Goal: Task Accomplishment & Management: Manage account settings

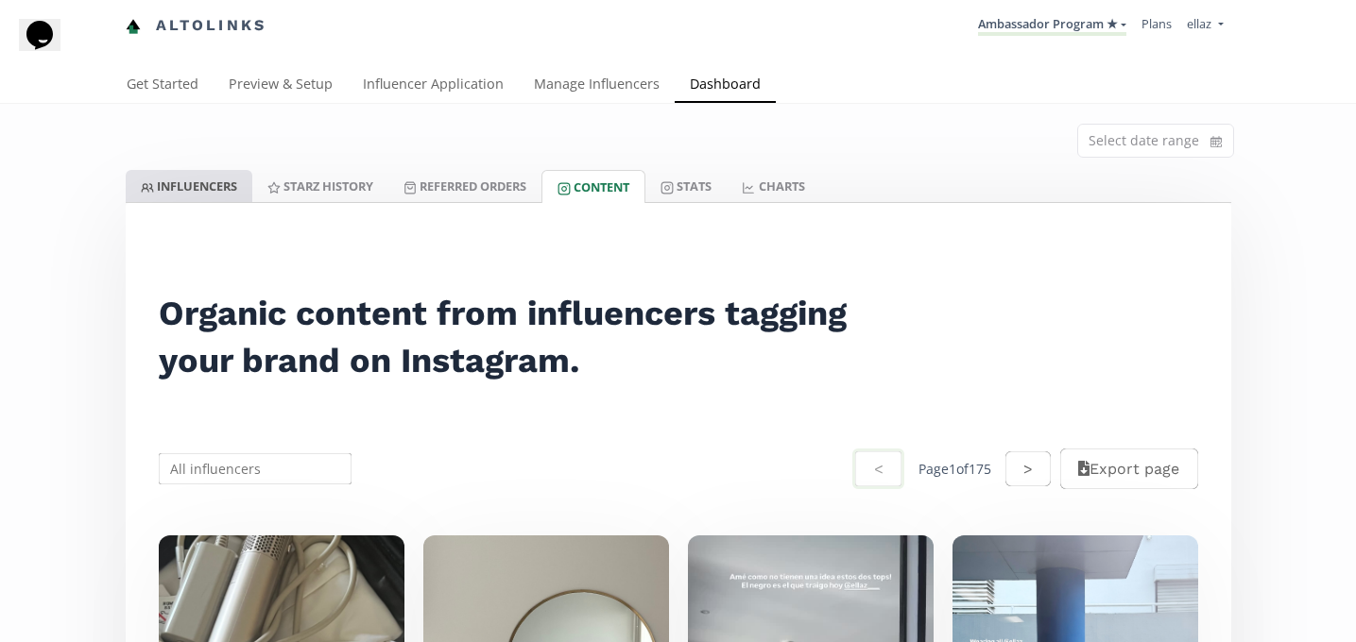
click at [204, 180] on link "INFLUENCERS" at bounding box center [189, 186] width 127 height 32
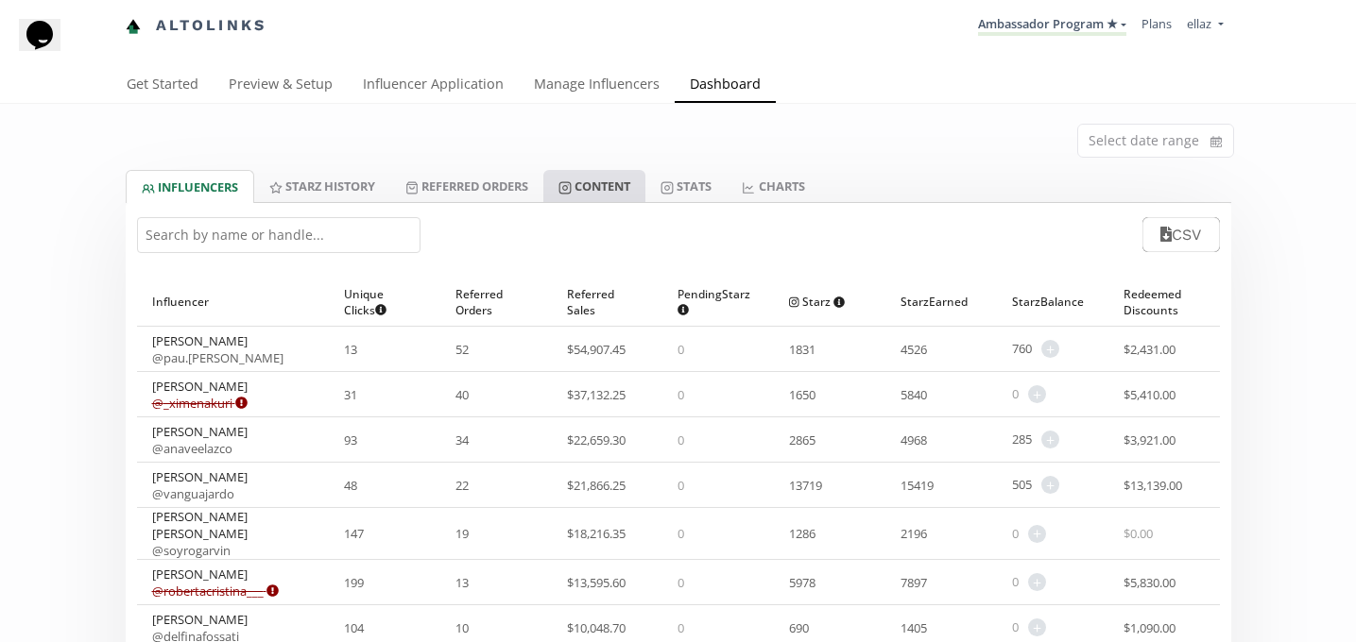
click at [583, 186] on link "Content" at bounding box center [594, 186] width 102 height 32
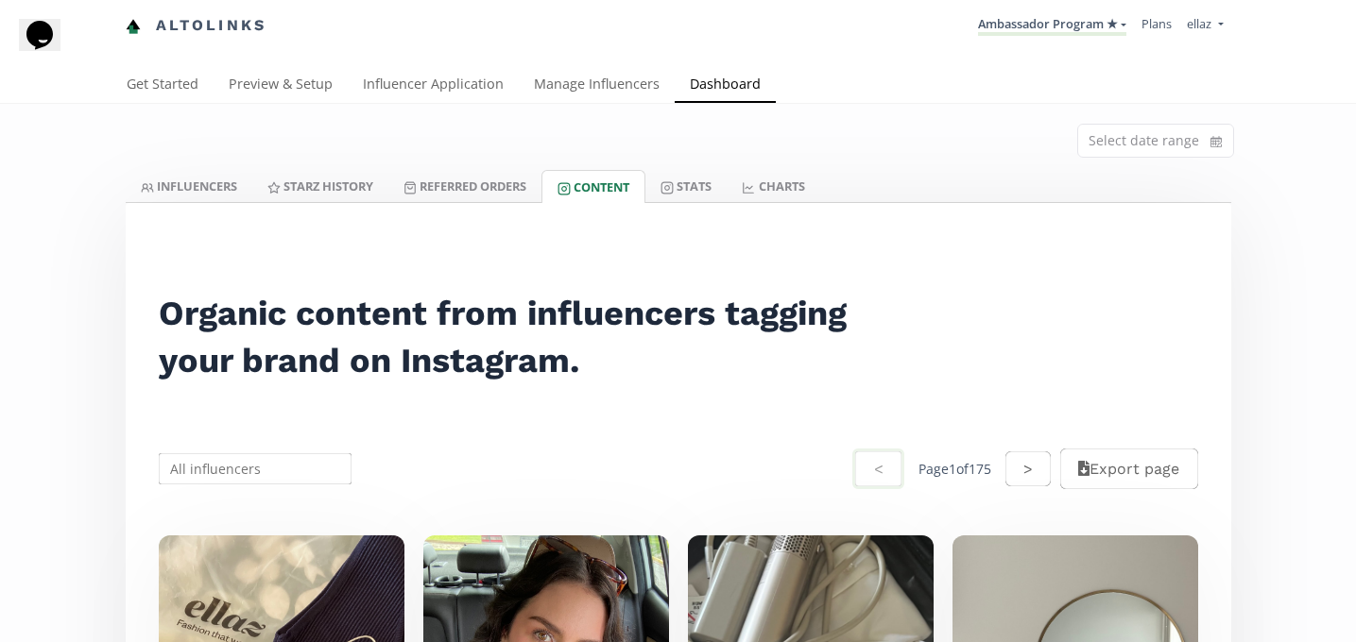
click at [691, 202] on div at bounding box center [678, 202] width 1105 height 1
click at [696, 184] on link "Stats" at bounding box center [685, 186] width 81 height 32
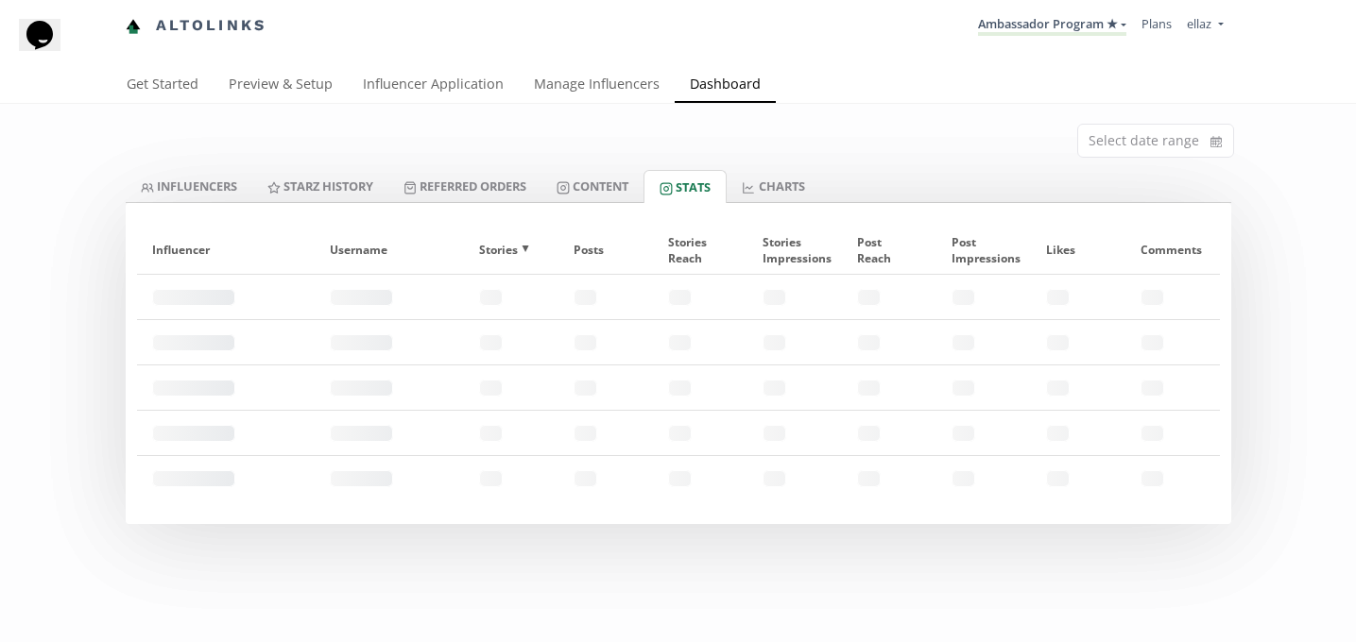
scroll to position [7, 0]
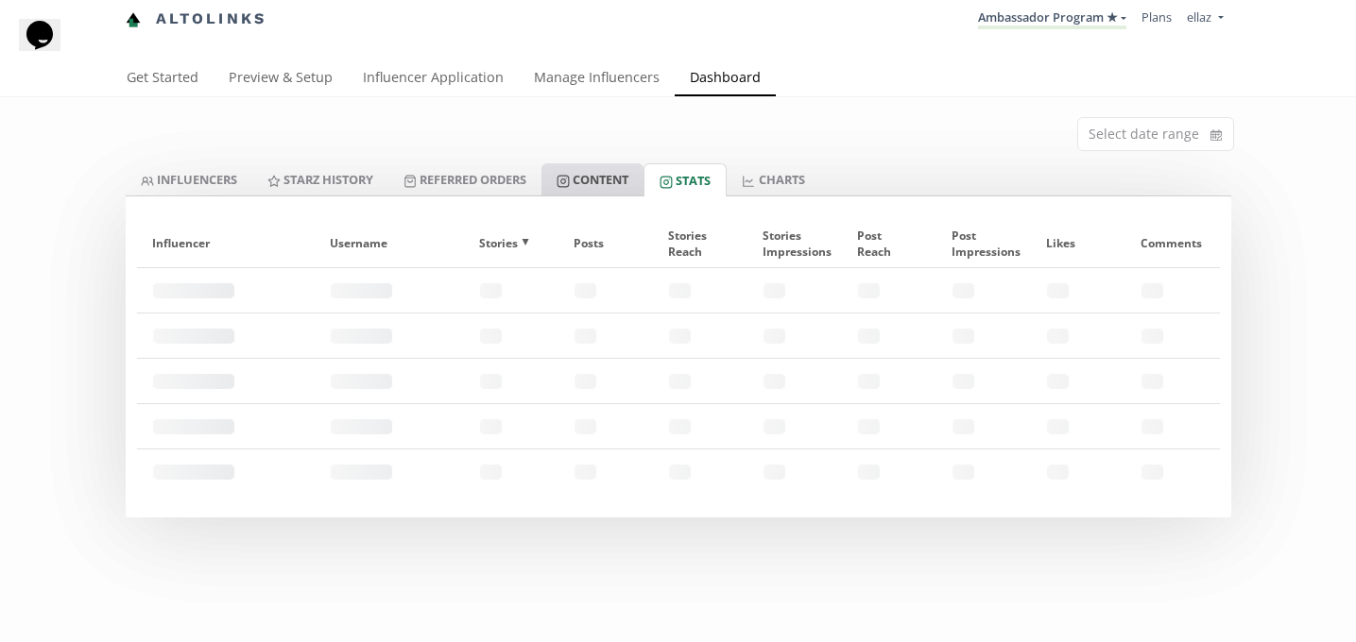
click at [599, 187] on link "Content" at bounding box center [592, 179] width 102 height 32
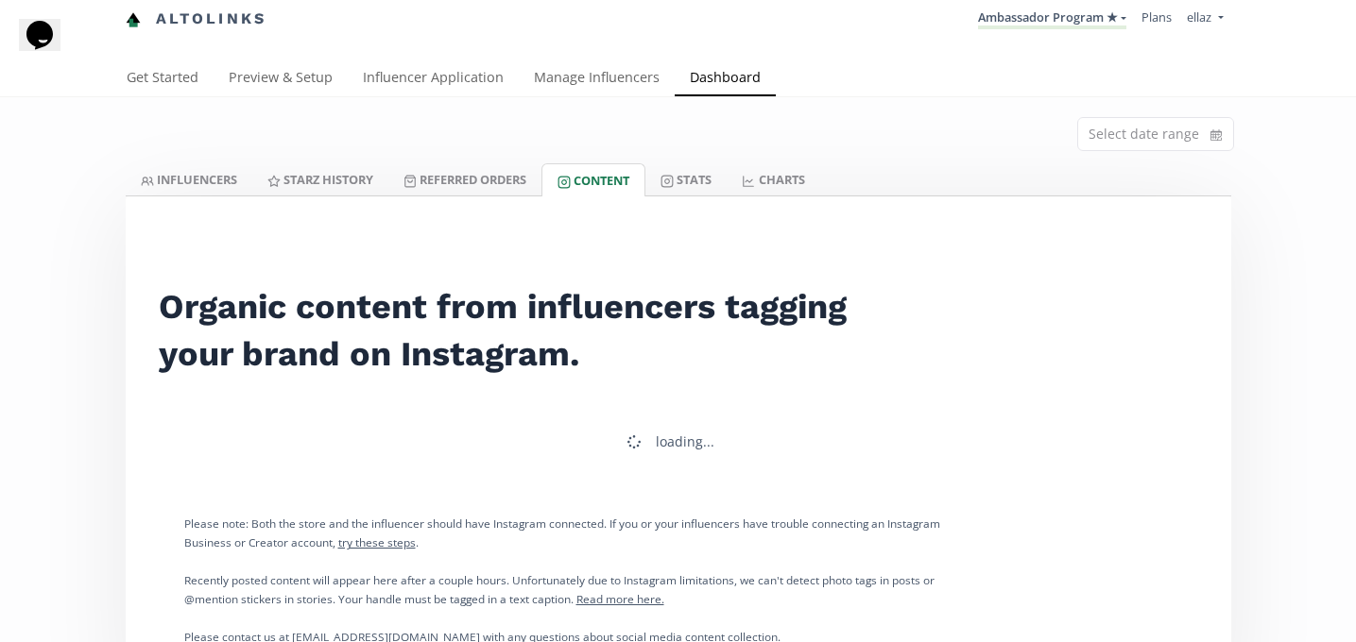
click at [602, 187] on link "Content" at bounding box center [593, 179] width 104 height 33
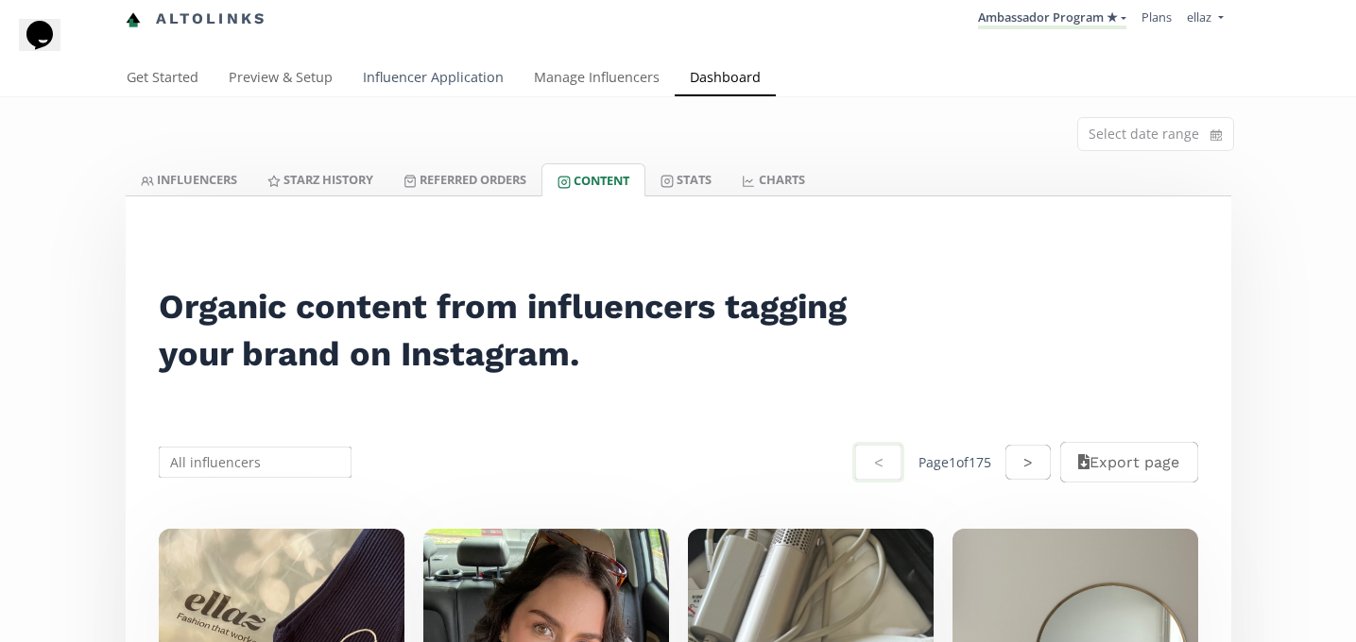
click at [420, 82] on link "Influencer Application" at bounding box center [433, 79] width 171 height 38
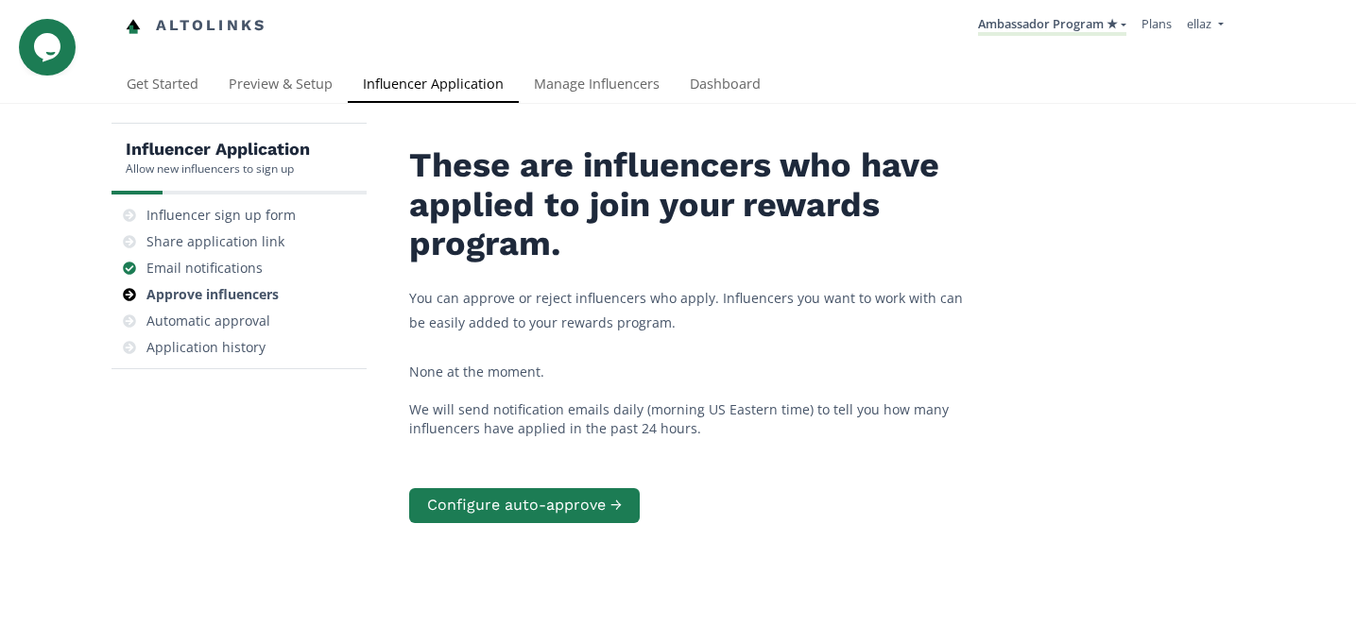
click at [1058, 46] on nav "Altolinks Ambassador Program ★ KINEDU MACRO INFLUENCERS (prog ventas) Ambassado…" at bounding box center [678, 26] width 1105 height 52
click at [1085, 19] on link "Ambassador Program ★" at bounding box center [1052, 25] width 148 height 21
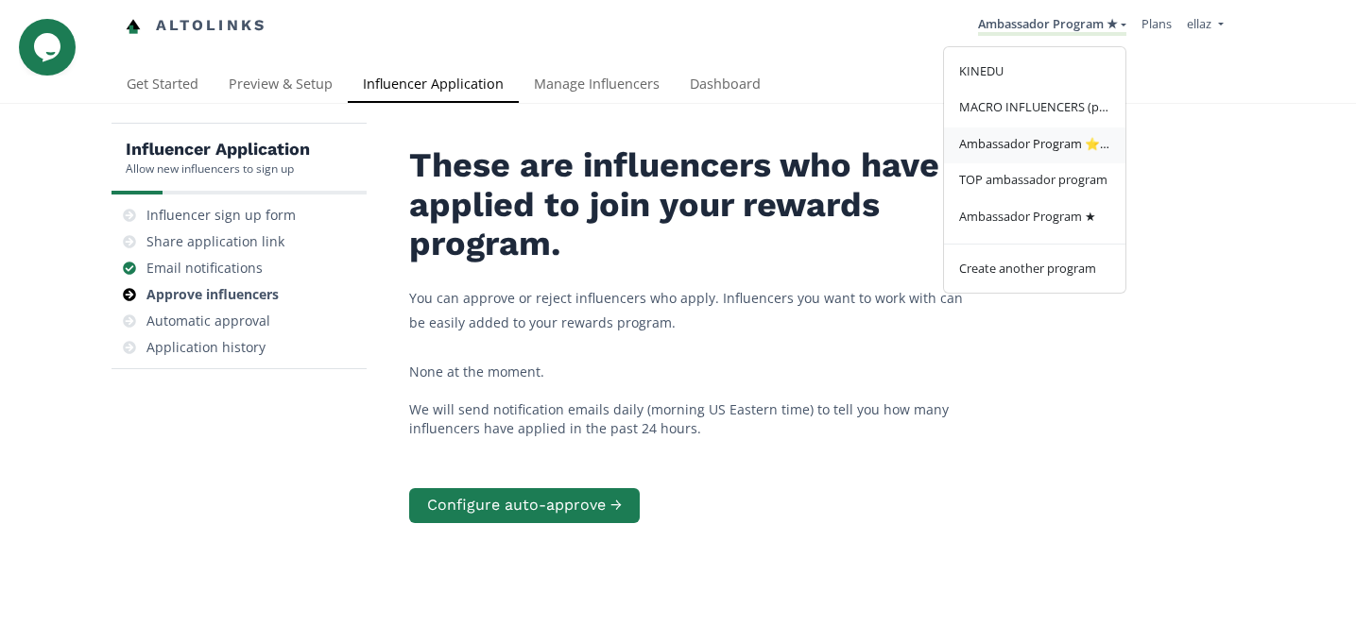
click at [1069, 140] on span "Ambassador Program ⭐️⭐️" at bounding box center [1034, 143] width 151 height 17
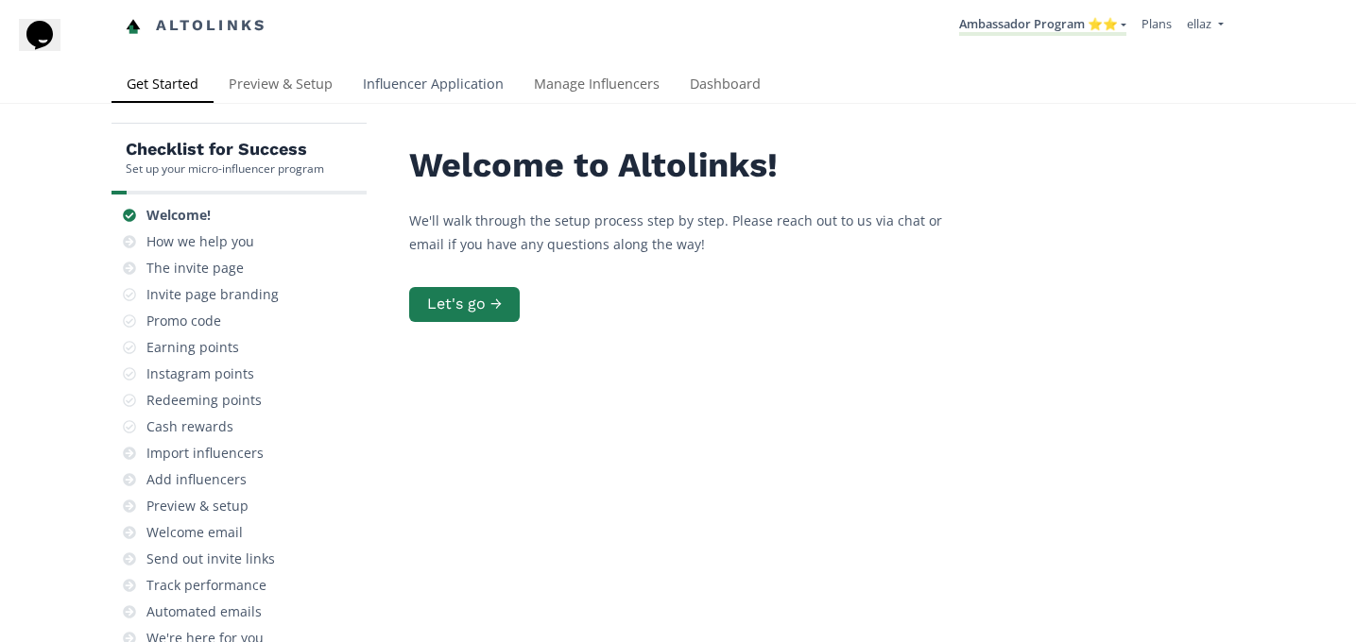
click at [470, 90] on link "Influencer Application" at bounding box center [433, 86] width 171 height 38
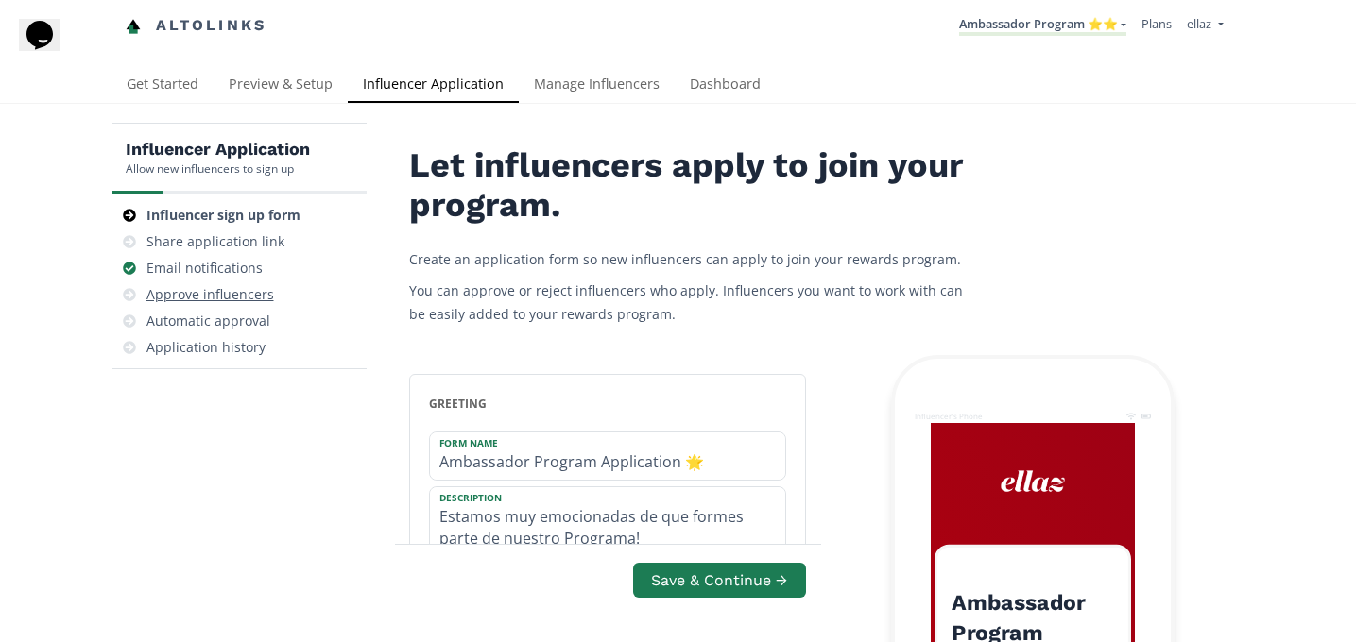
click at [254, 299] on div "Approve influencers" at bounding box center [210, 294] width 128 height 19
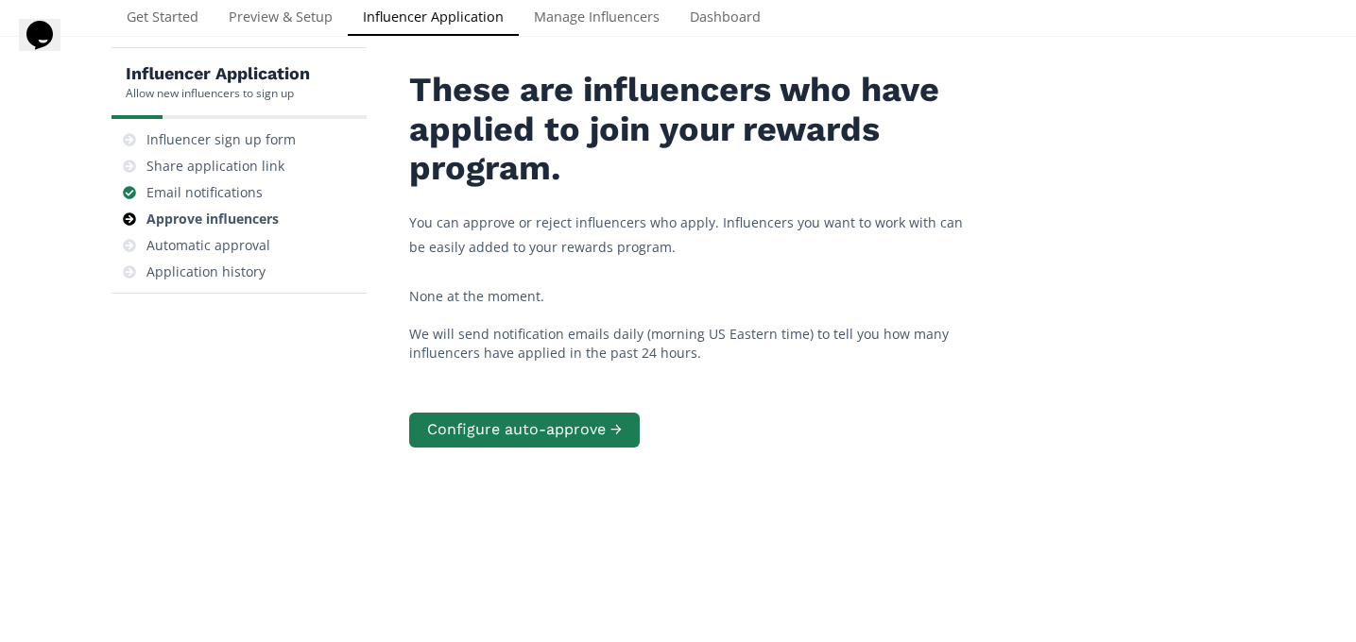
scroll to position [23, 0]
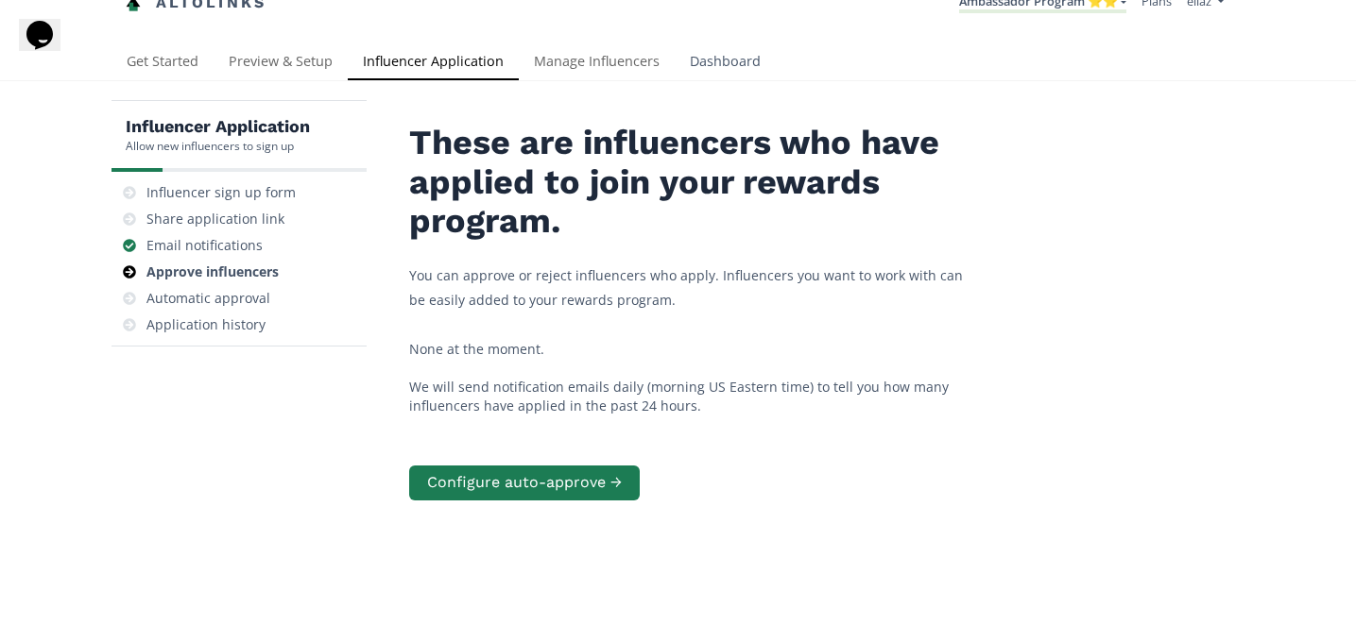
click at [715, 60] on link "Dashboard" at bounding box center [725, 63] width 101 height 38
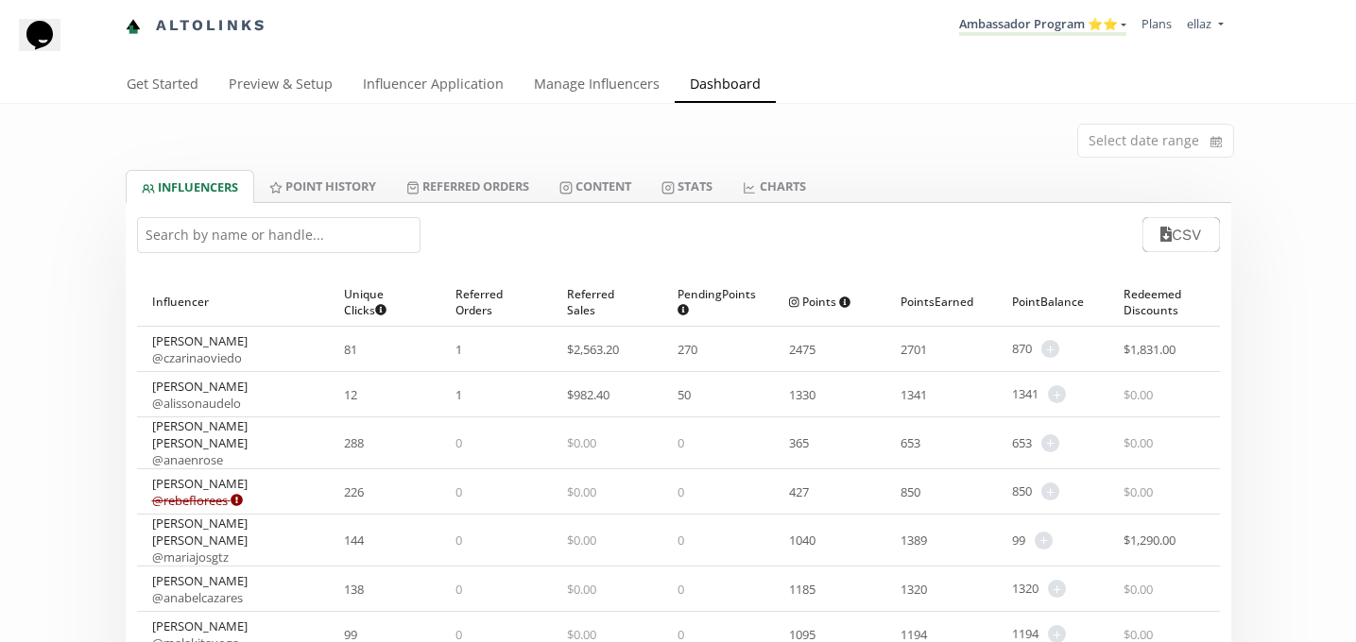
click at [623, 203] on div at bounding box center [678, 202] width 1105 height 1
click at [618, 186] on link "Content" at bounding box center [595, 186] width 102 height 32
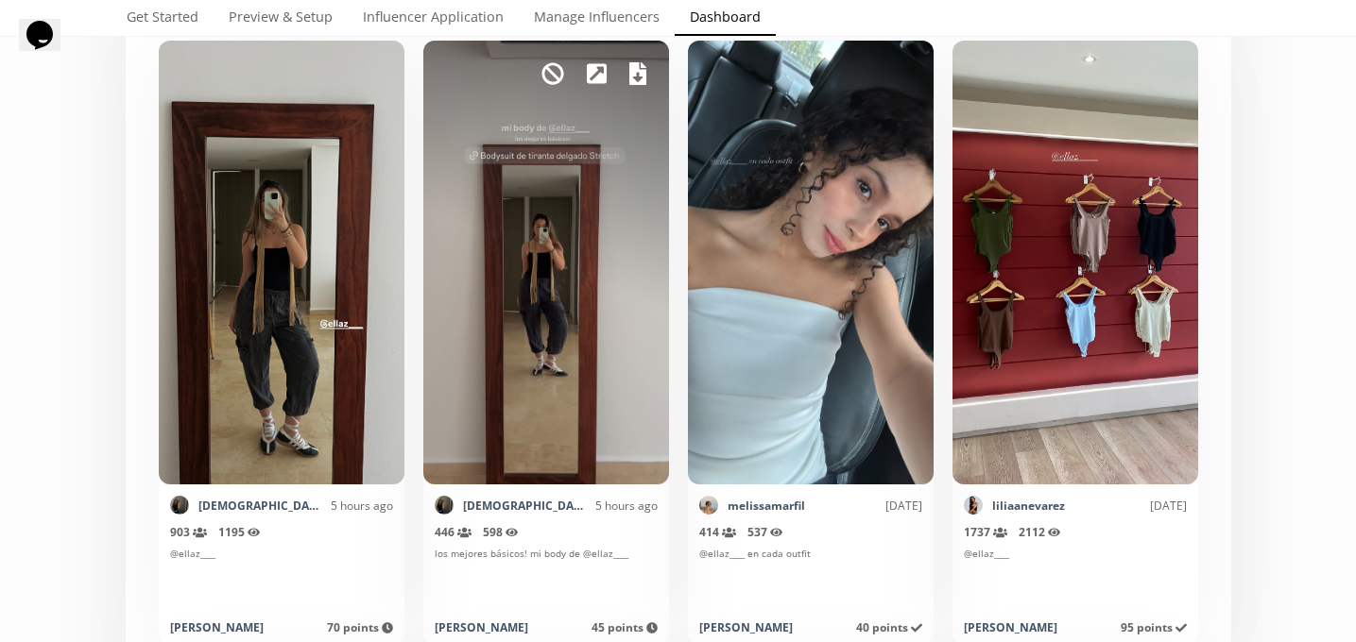
scroll to position [496, 0]
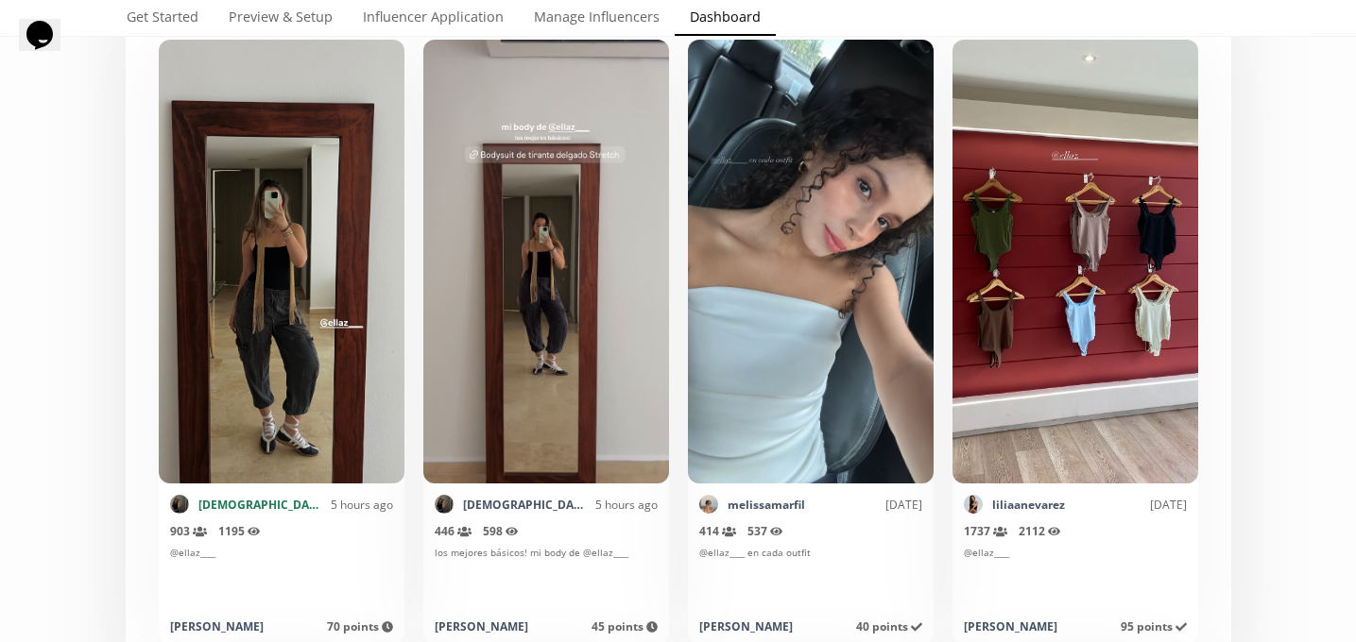
click at [236, 502] on link "cami.kessissian" at bounding box center [259, 505] width 123 height 16
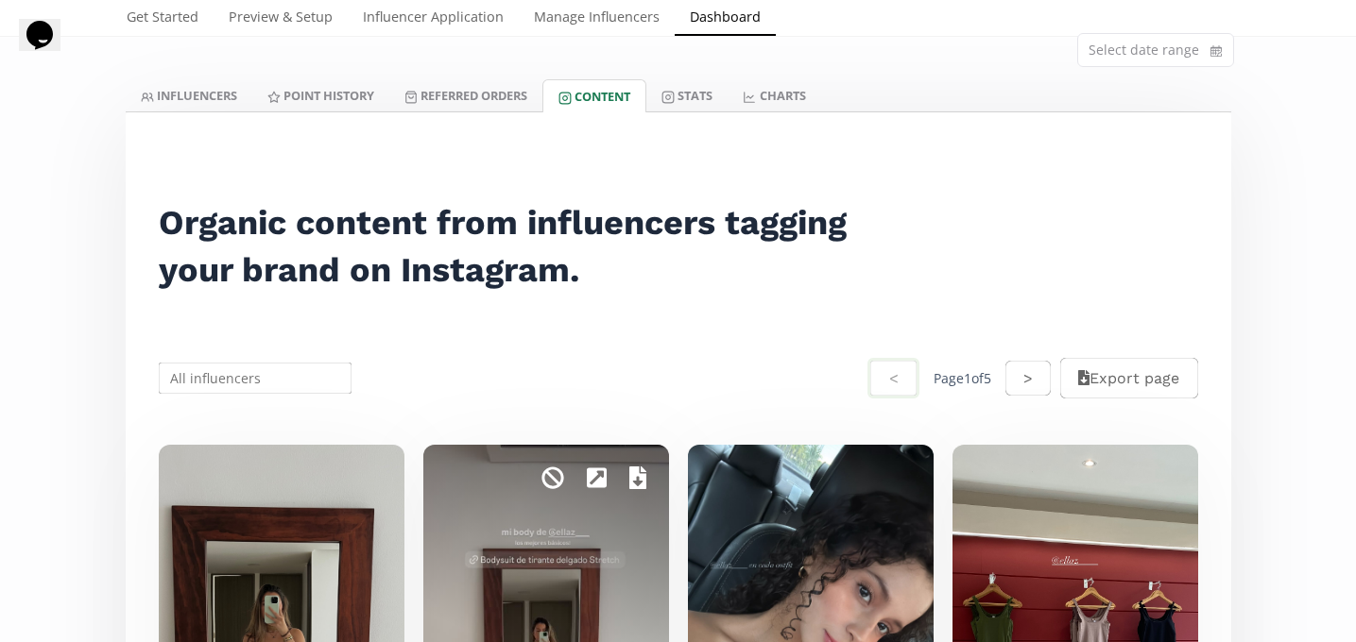
scroll to position [0, 0]
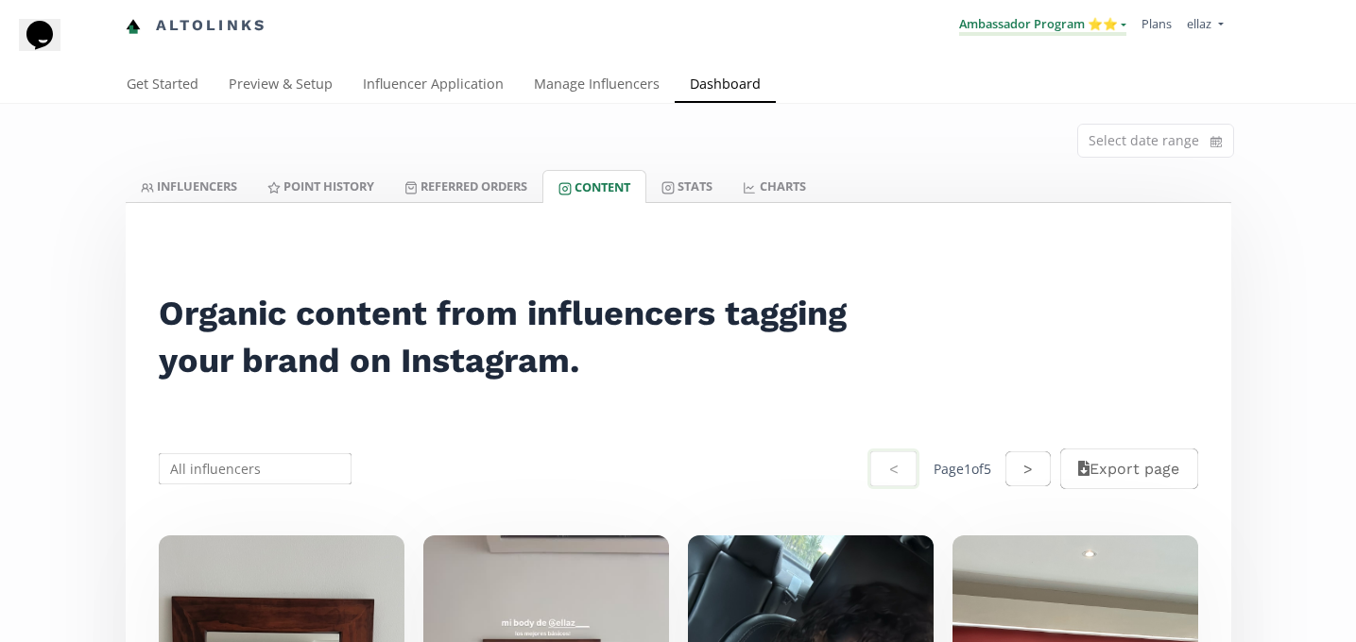
click at [1008, 21] on link "Ambassador Program ⭐️⭐️" at bounding box center [1042, 25] width 167 height 21
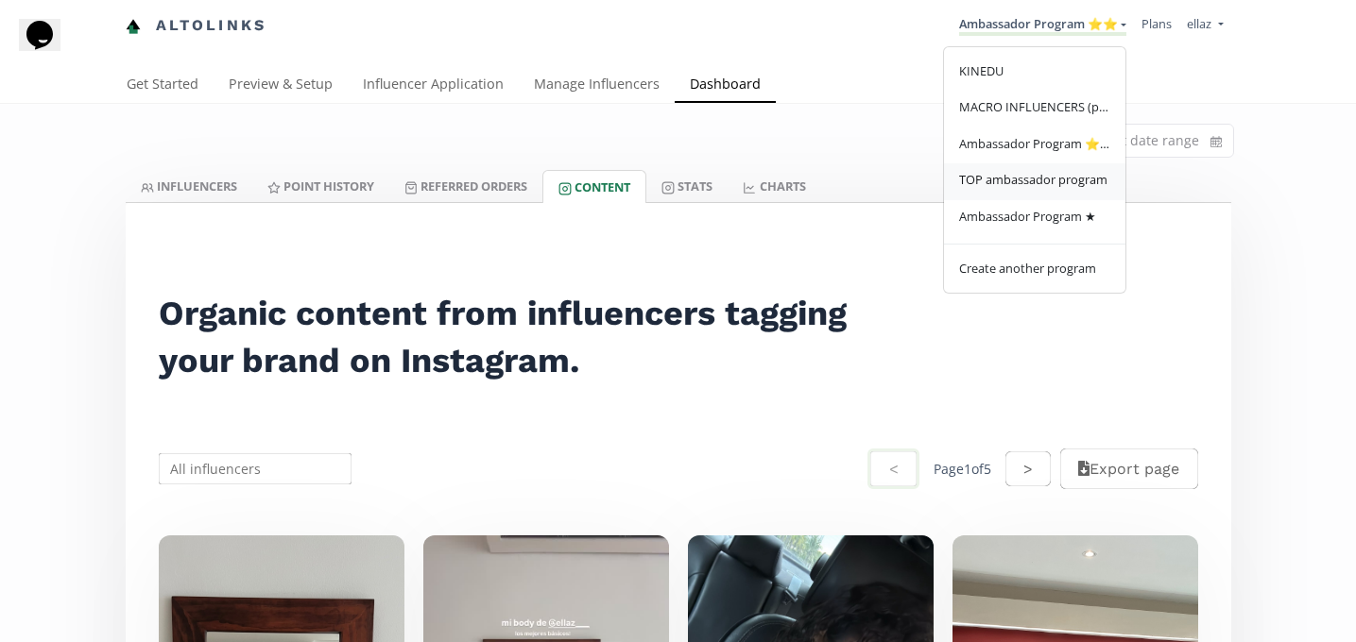
click at [1021, 191] on link "TOP ambassador program" at bounding box center [1034, 181] width 181 height 37
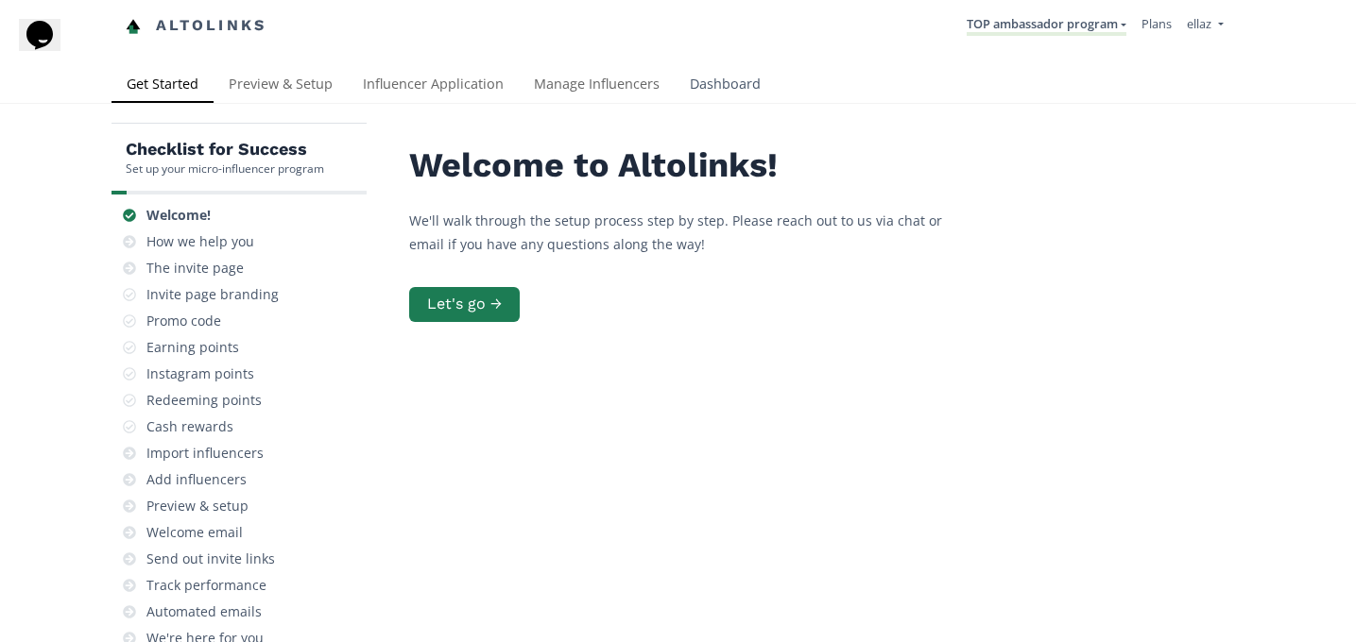
click at [716, 83] on link "Dashboard" at bounding box center [725, 86] width 101 height 38
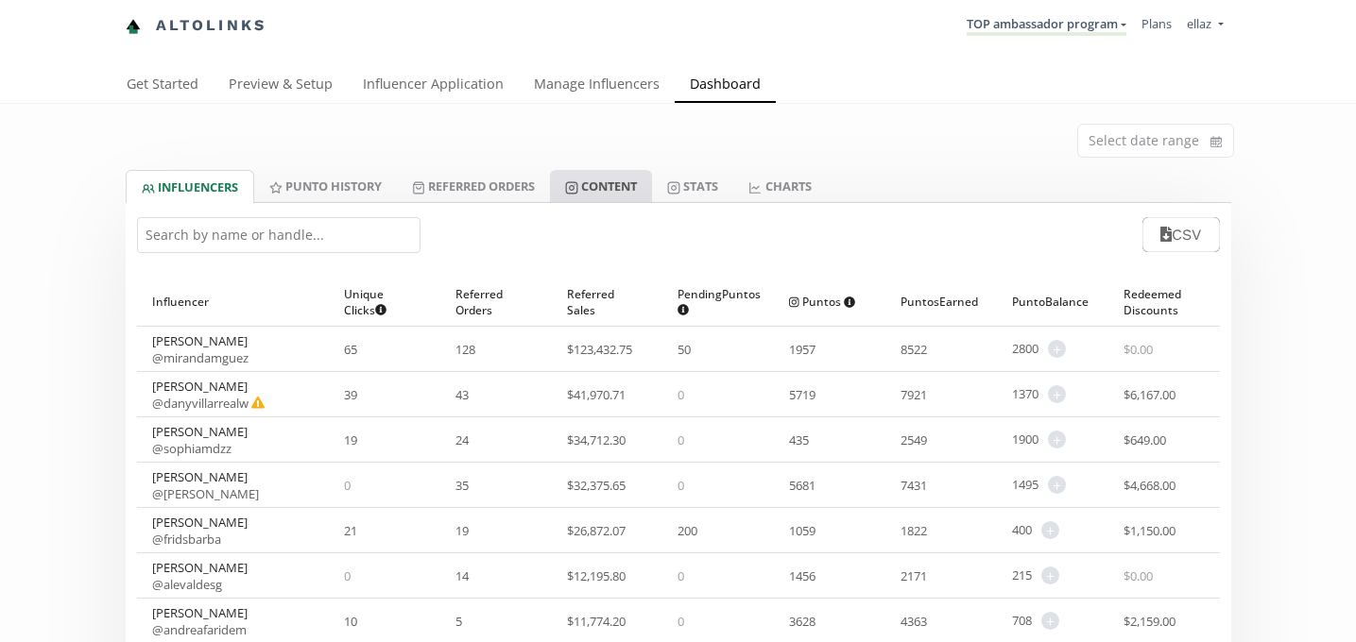
click at [643, 184] on link "Content" at bounding box center [601, 186] width 102 height 32
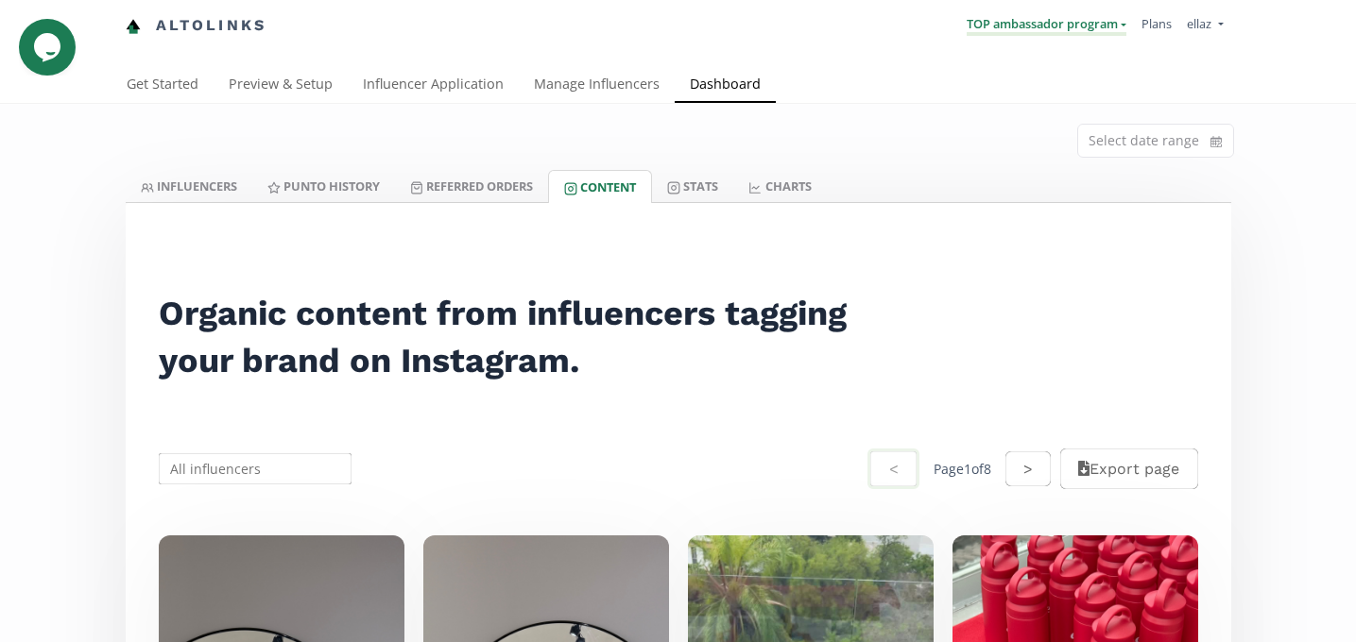
click at [1040, 23] on link "TOP ambassador program" at bounding box center [1046, 25] width 160 height 21
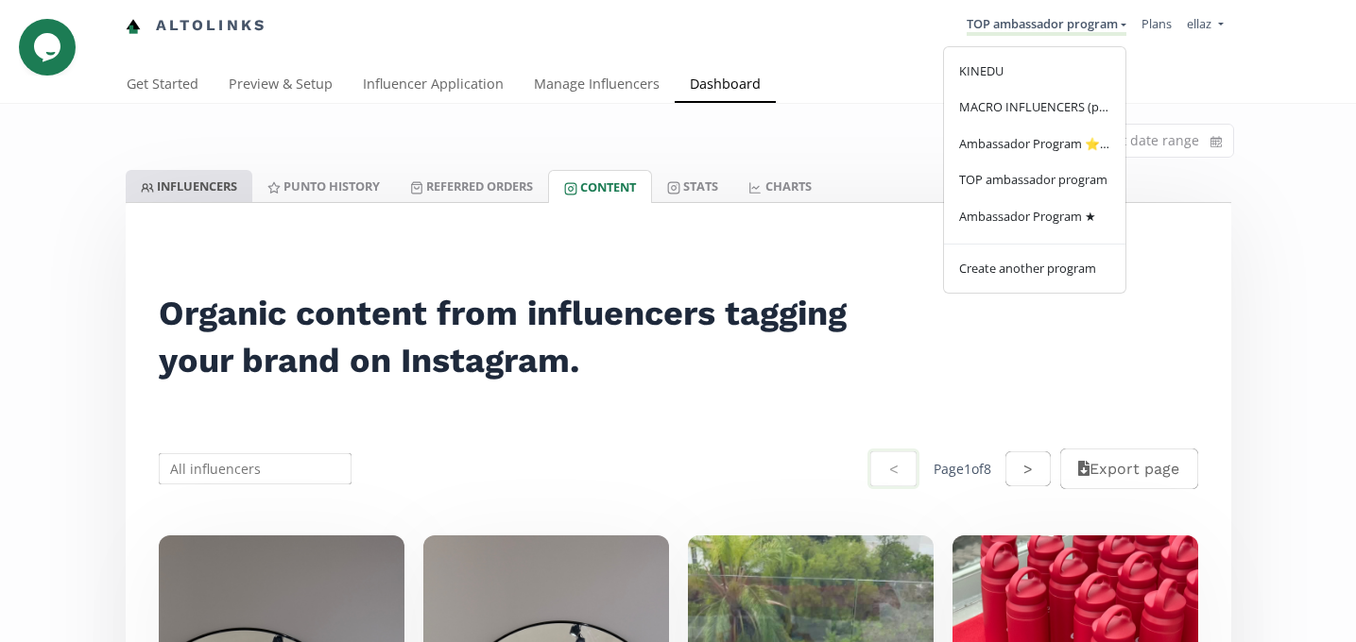
click at [228, 182] on link "INFLUENCERS" at bounding box center [189, 186] width 127 height 32
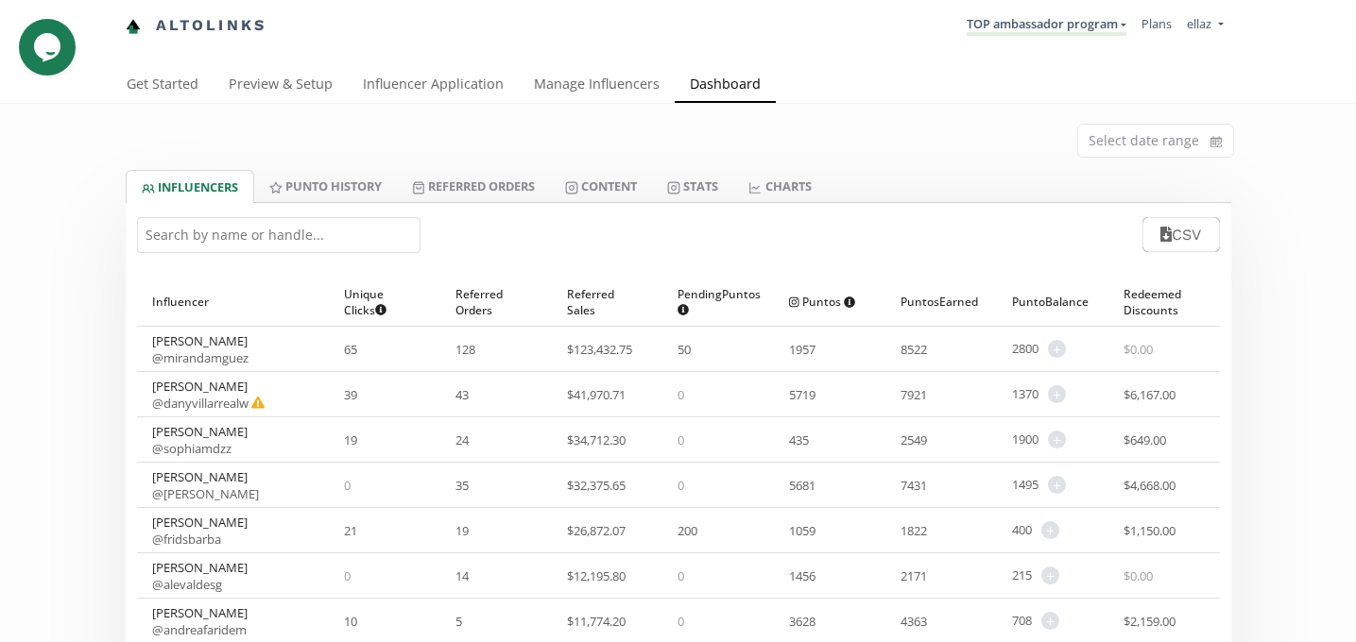
click at [212, 219] on input "text" at bounding box center [278, 235] width 283 height 36
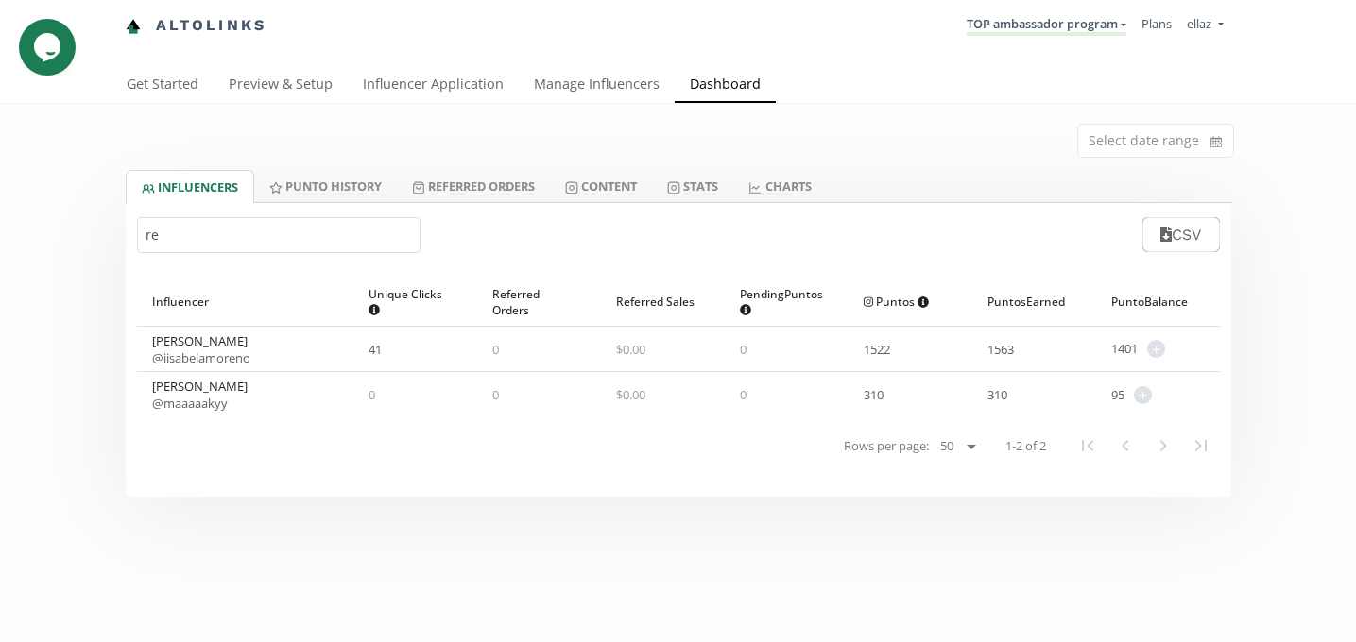
type input "r"
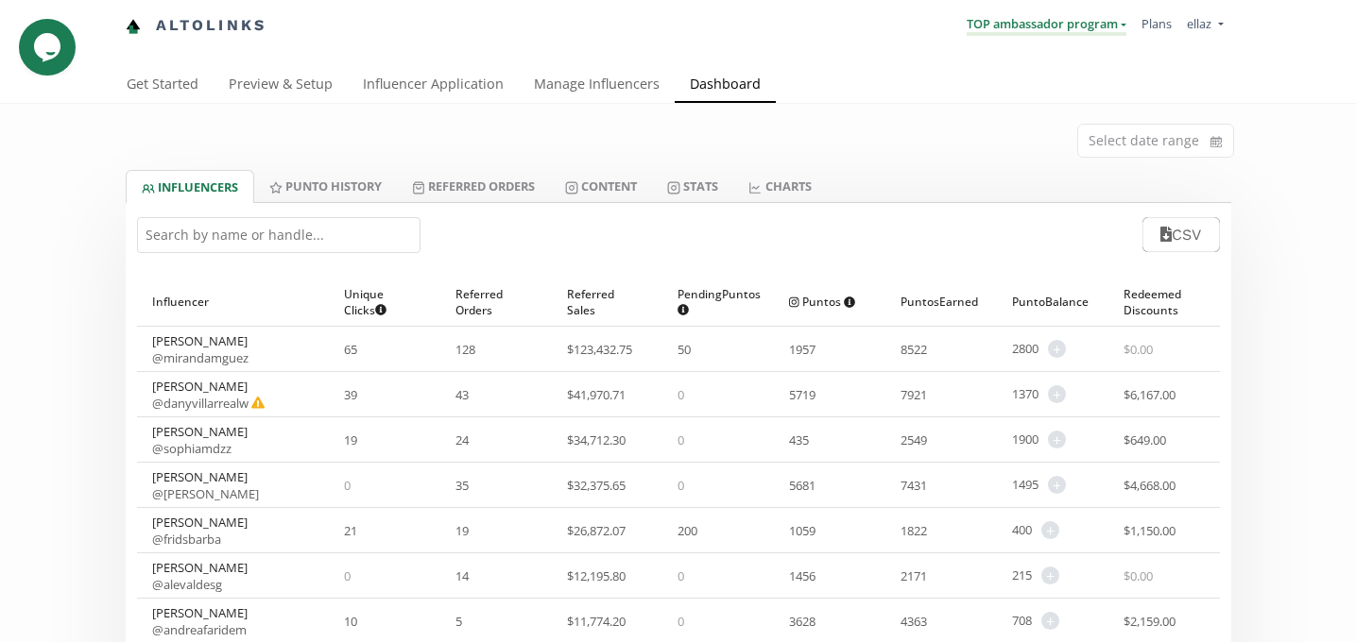
click at [988, 29] on link "TOP ambassador program" at bounding box center [1046, 25] width 160 height 21
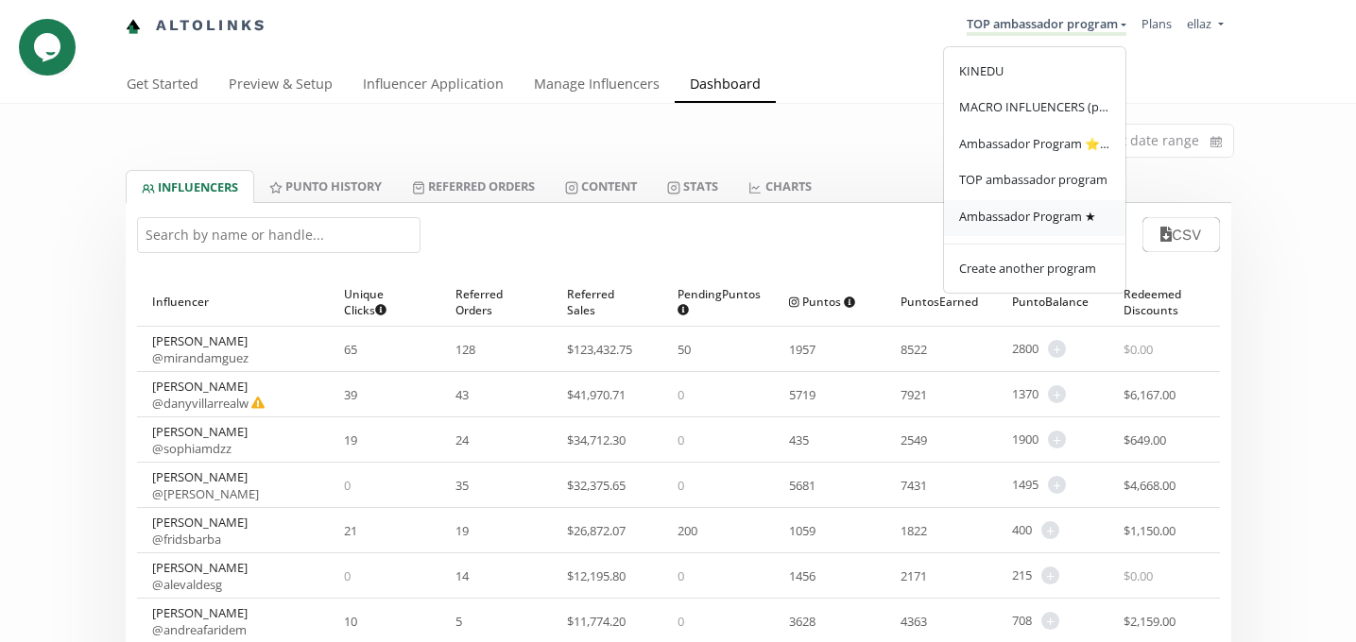
click at [1023, 225] on span "Ambassador Program ★" at bounding box center [1027, 216] width 137 height 17
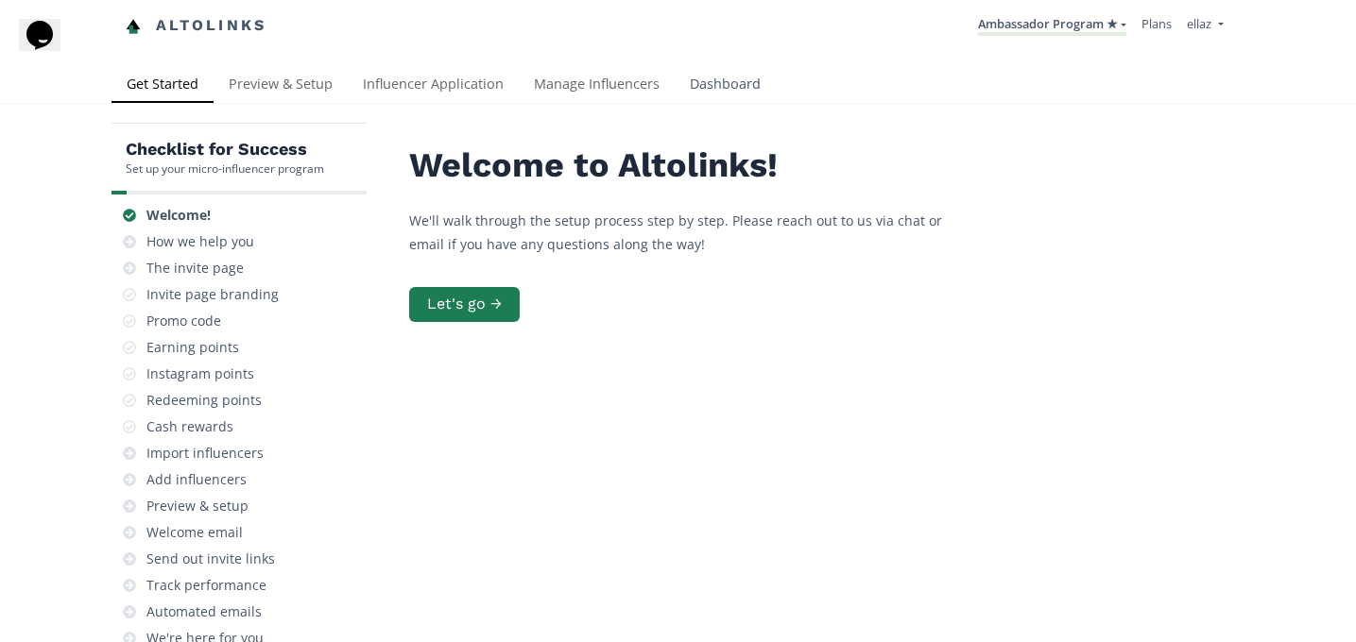
click at [709, 96] on link "Dashboard" at bounding box center [725, 86] width 101 height 38
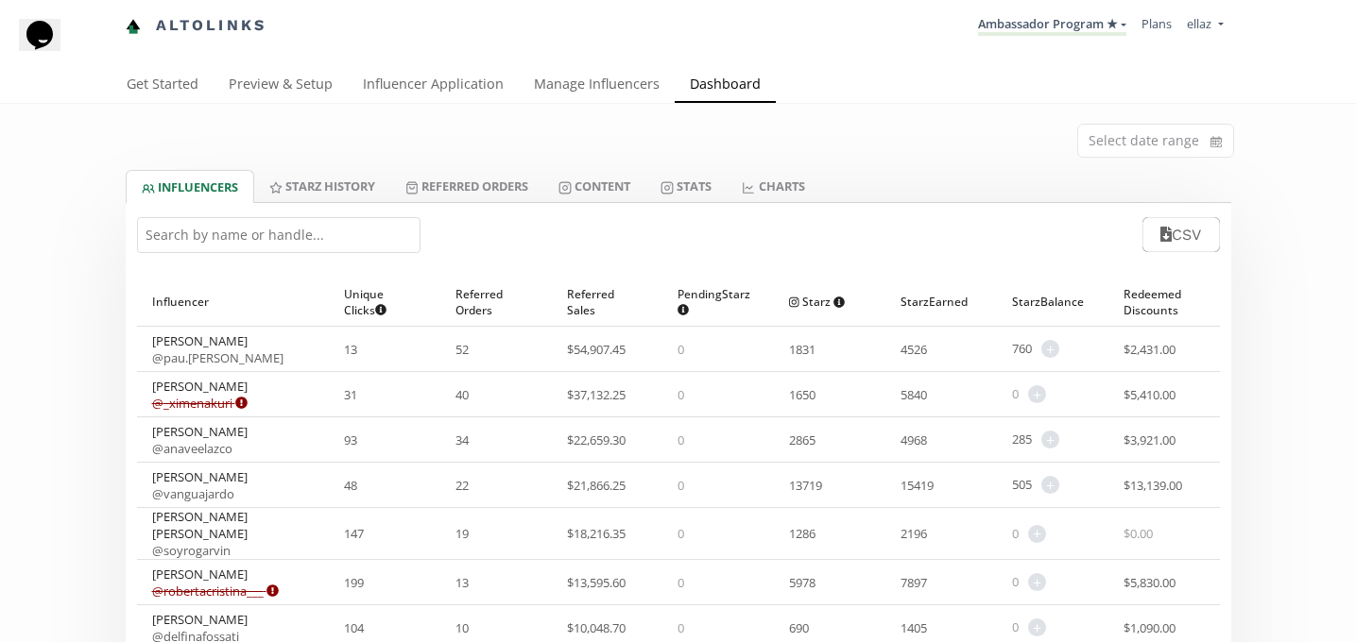
click at [265, 243] on input "text" at bounding box center [278, 235] width 283 height 36
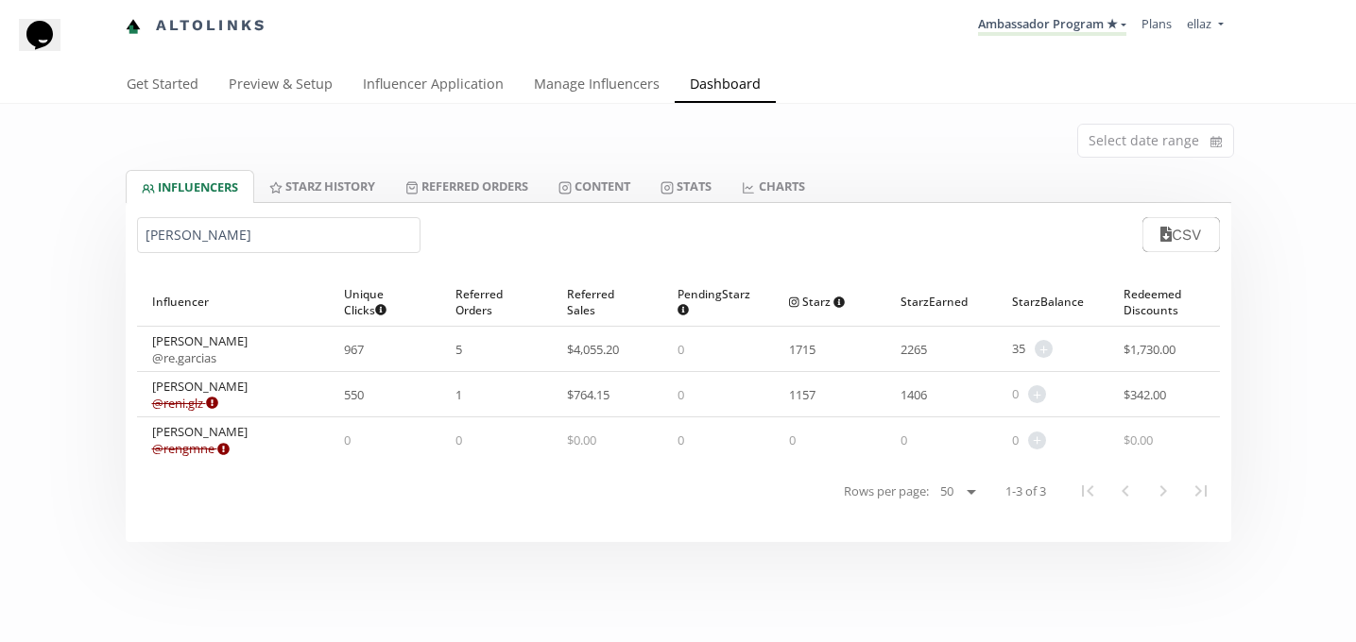
type input "renata g"
click at [405, 101] on link "Influencer Application" at bounding box center [433, 86] width 171 height 38
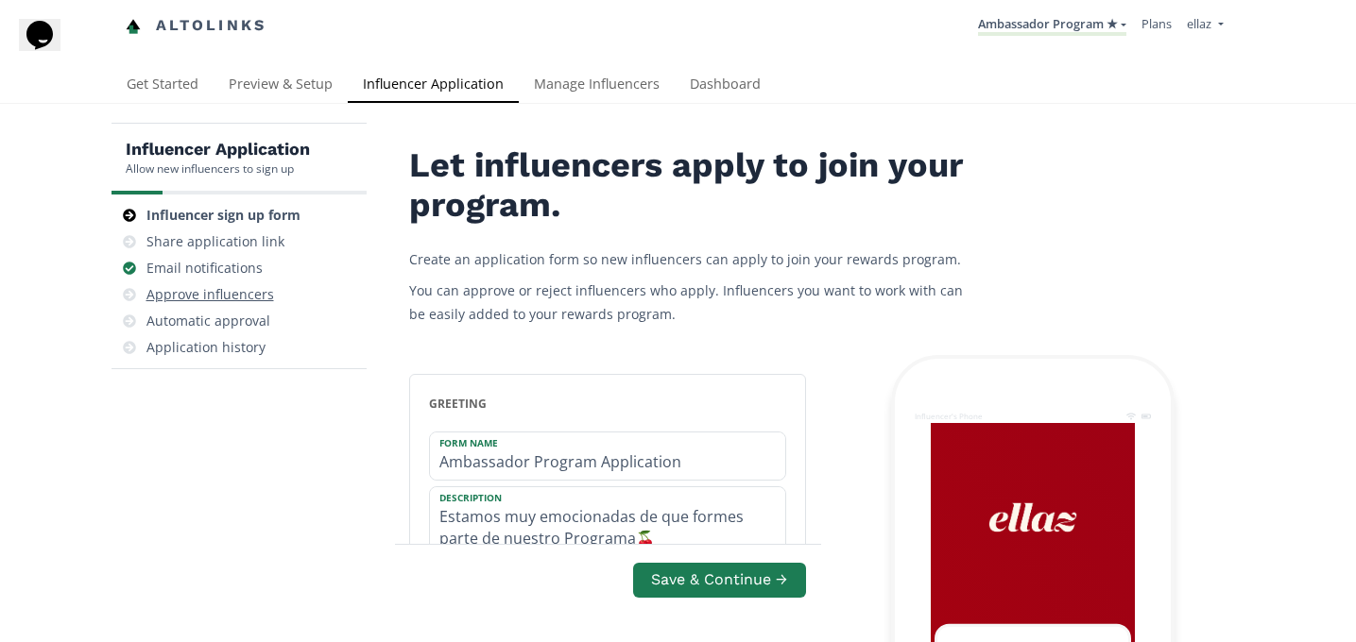
click at [273, 285] on div "Approve influencers" at bounding box center [239, 295] width 240 height 26
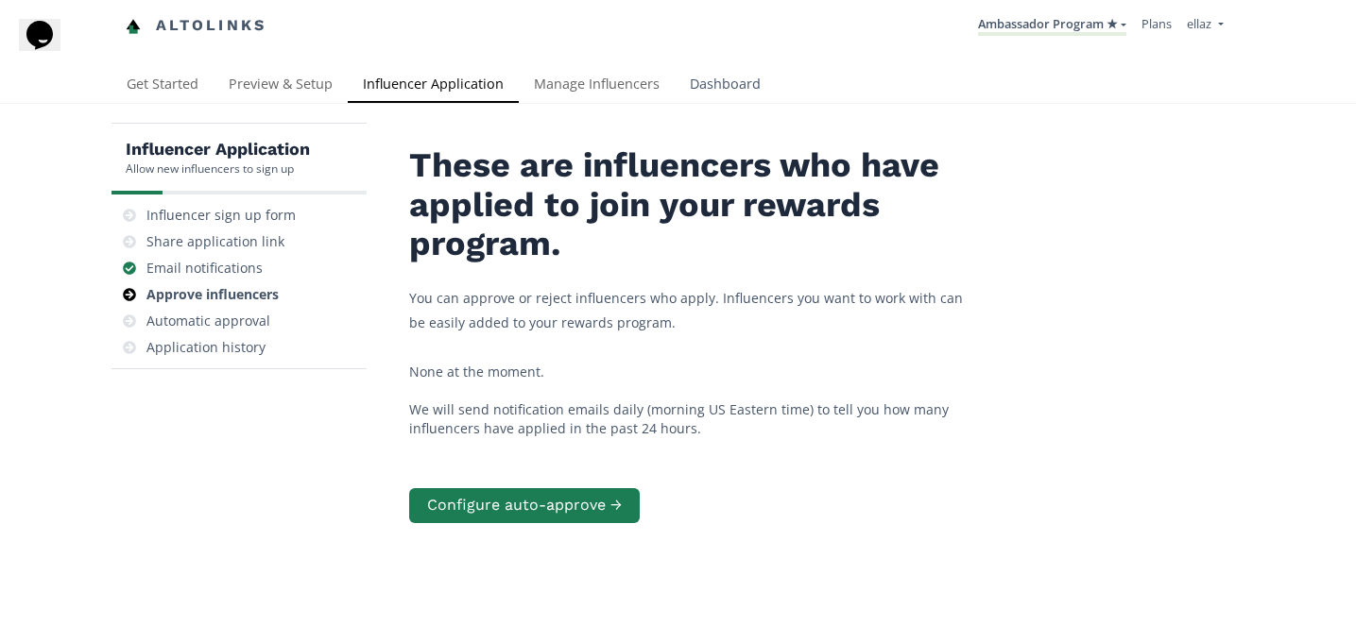
click at [758, 93] on link "Dashboard" at bounding box center [725, 86] width 101 height 38
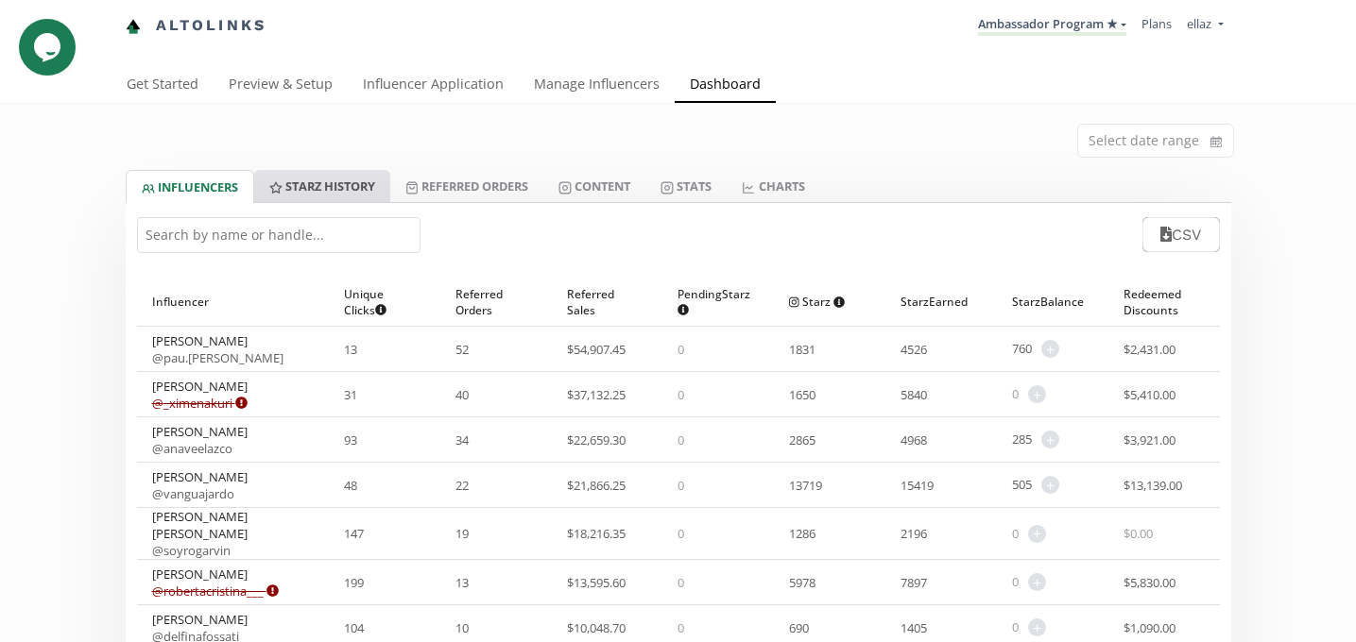
click at [362, 194] on link "Starz HISTORY" at bounding box center [322, 186] width 136 height 32
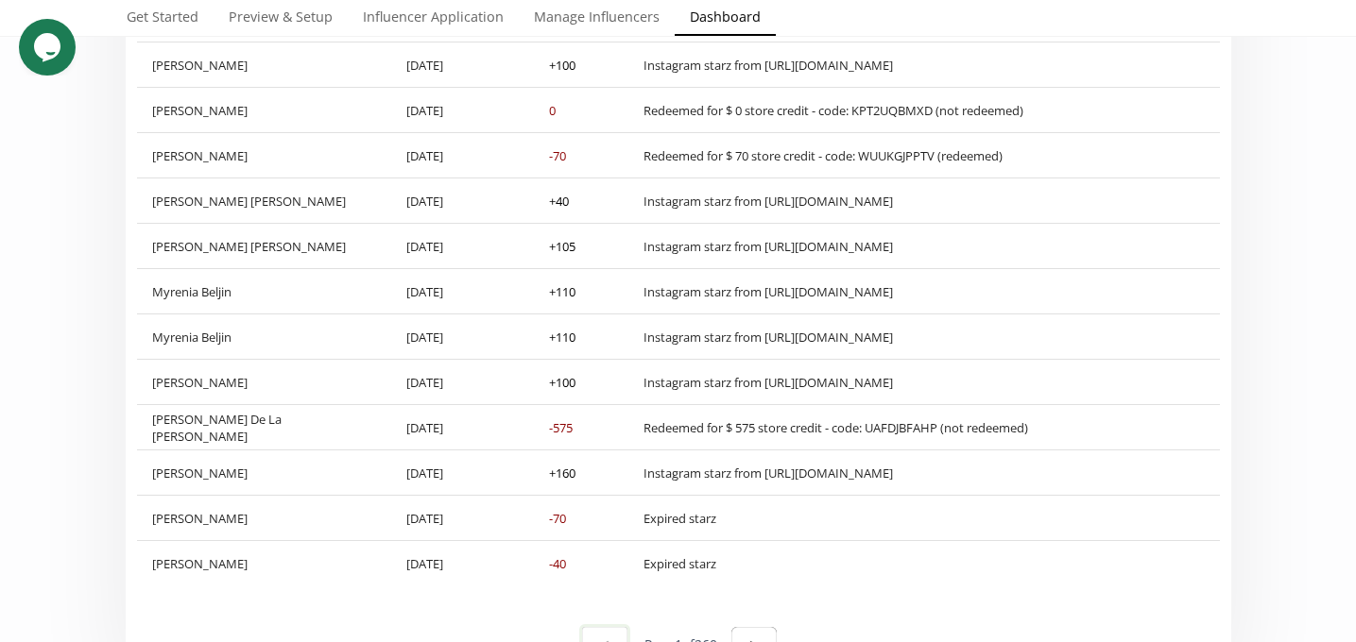
scroll to position [2520, 0]
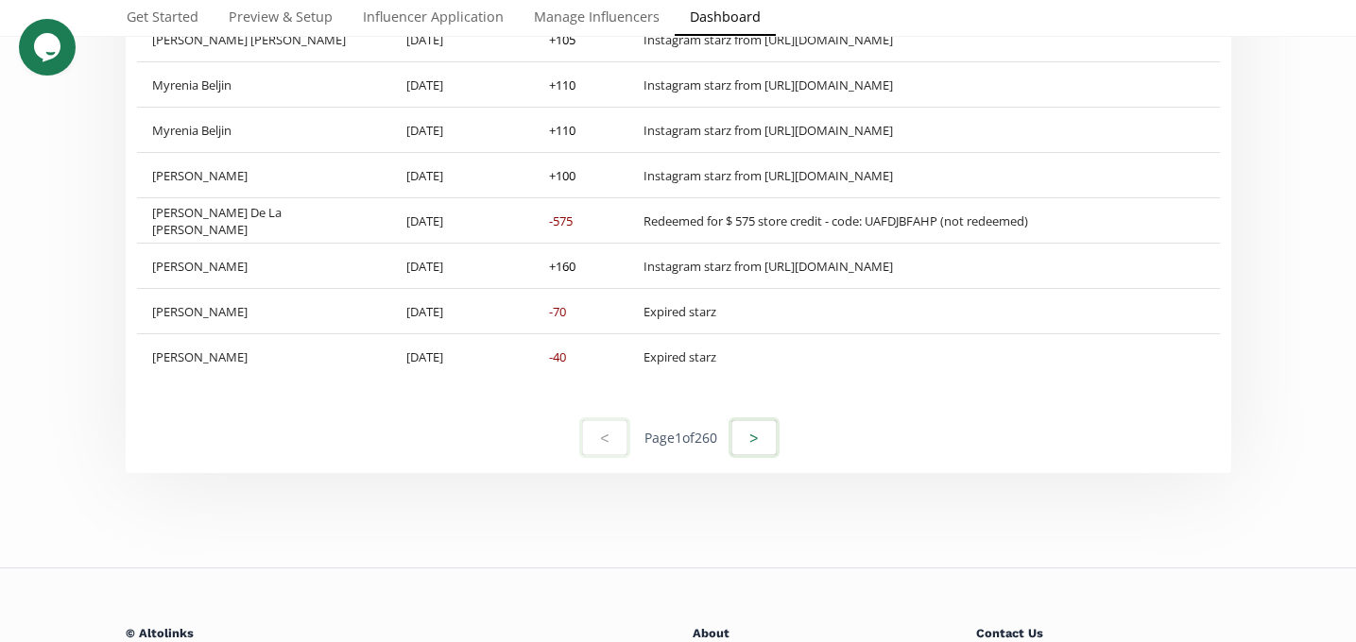
click at [745, 433] on button ">" at bounding box center [753, 438] width 51 height 41
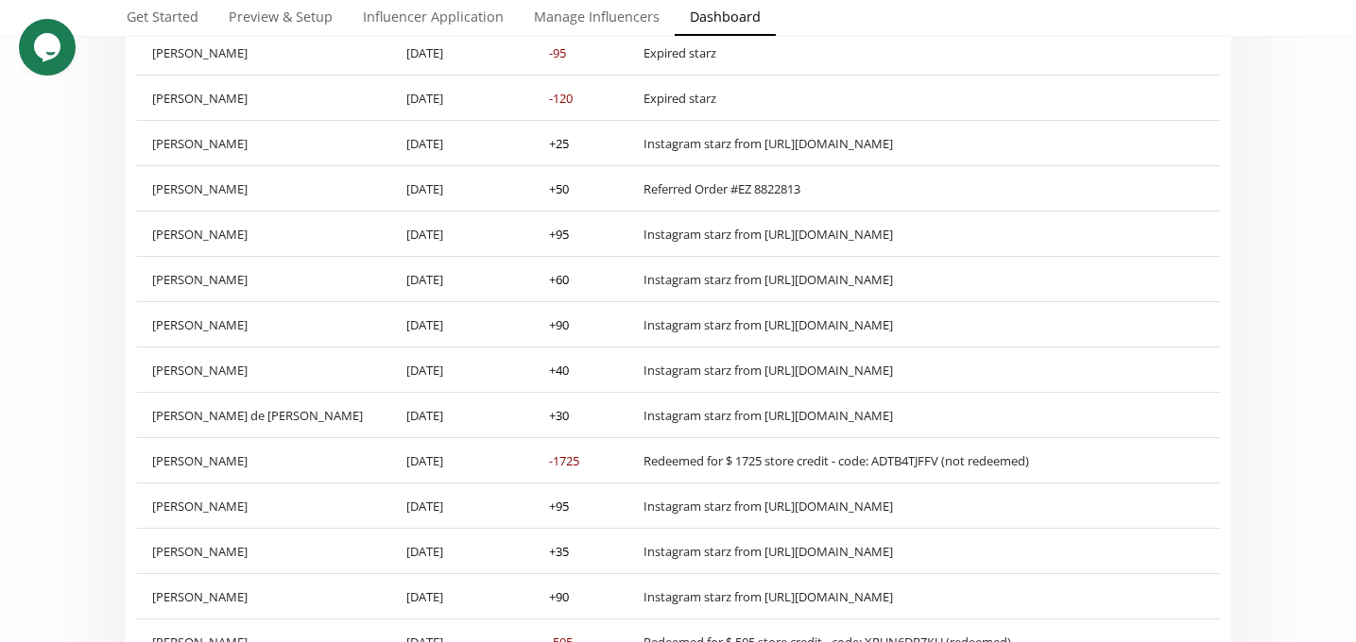
scroll to position [0, 0]
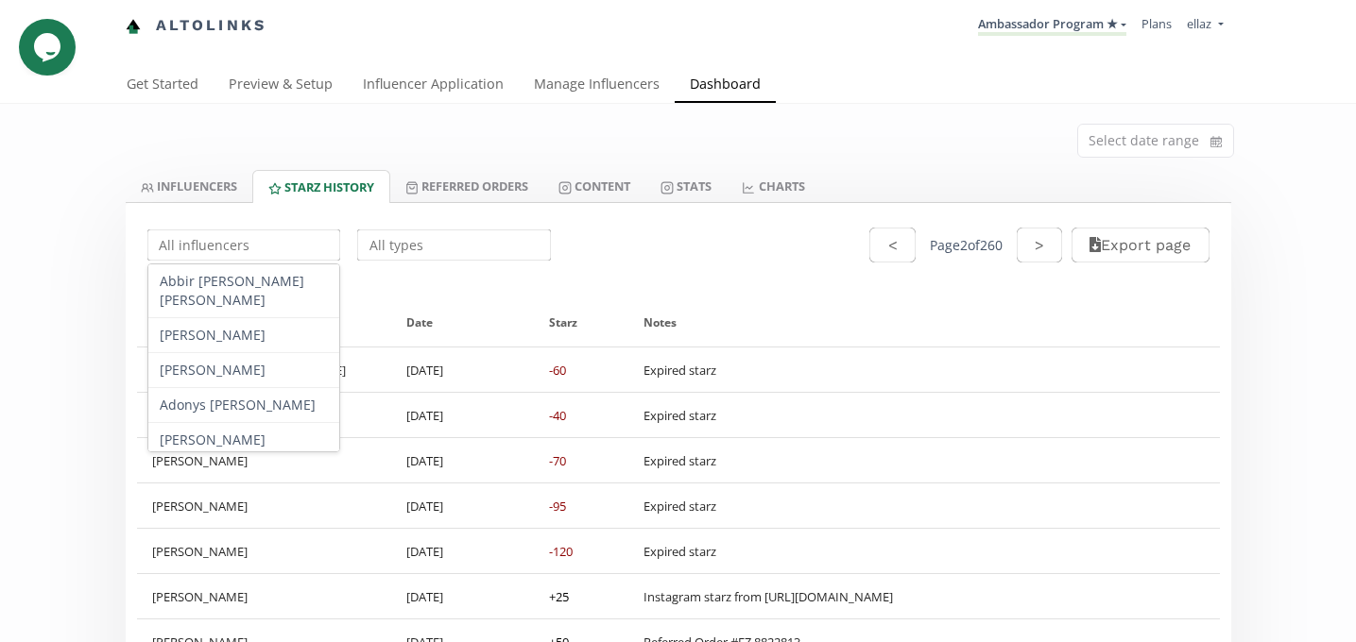
click at [263, 248] on input "text" at bounding box center [244, 245] width 199 height 37
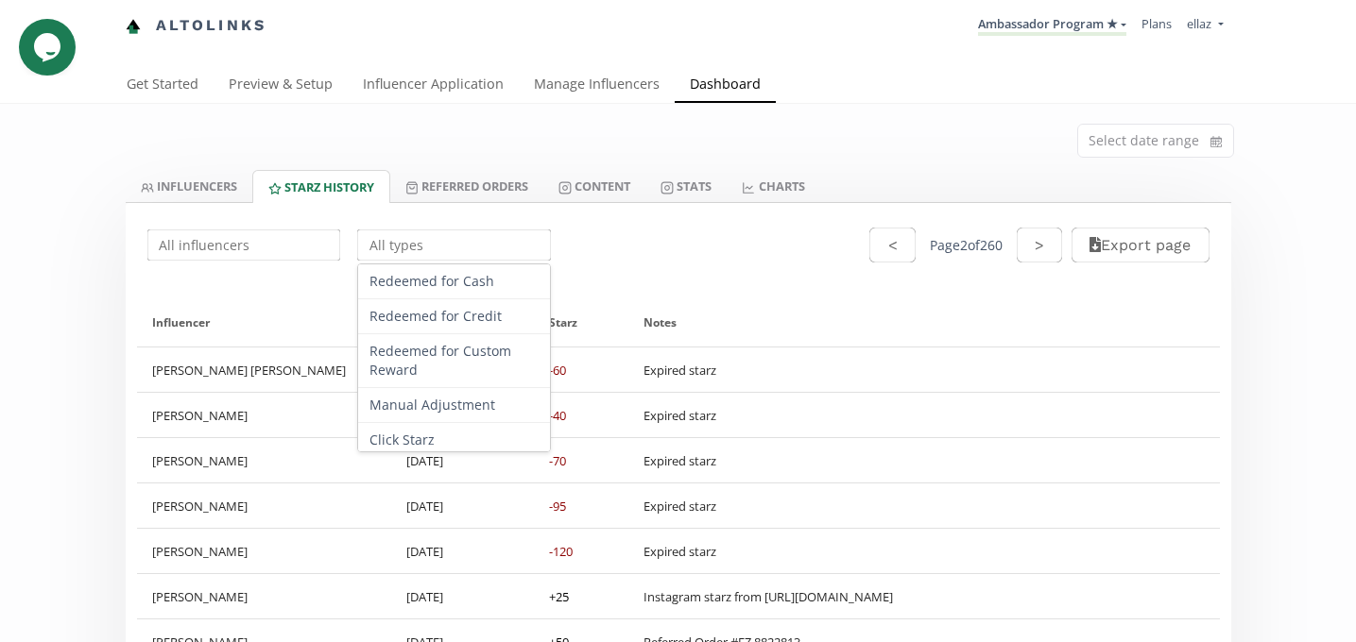
click at [399, 249] on input "text" at bounding box center [453, 245] width 199 height 37
click at [145, 338] on div "Influencer" at bounding box center [264, 323] width 255 height 48
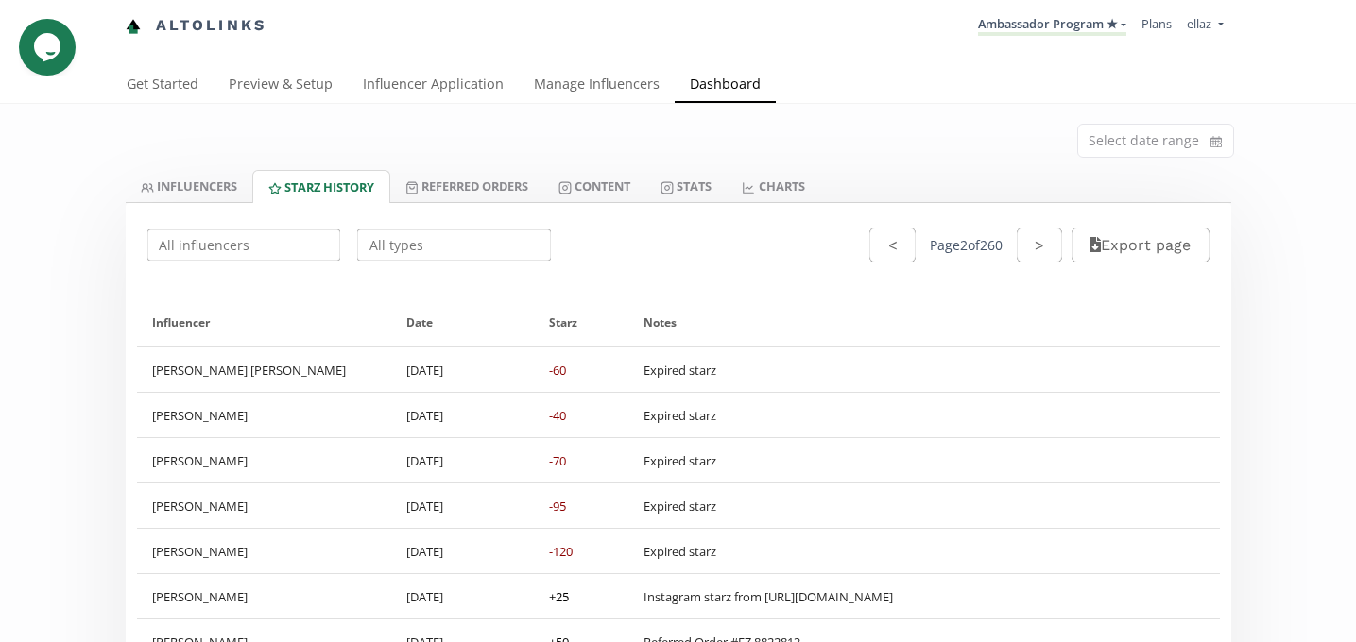
click at [418, 259] on input "text" at bounding box center [453, 245] width 199 height 37
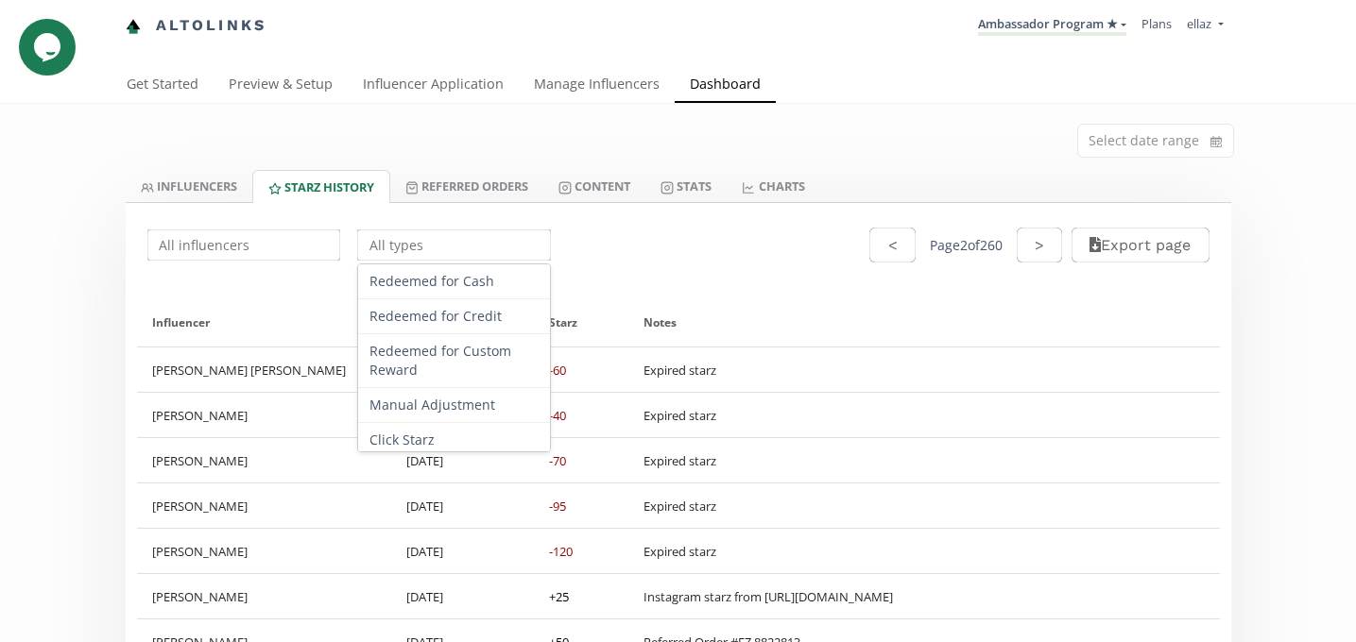
click at [483, 247] on input "text" at bounding box center [453, 245] width 199 height 37
click at [358, 290] on div "Redeemed for Cash" at bounding box center [454, 282] width 192 height 35
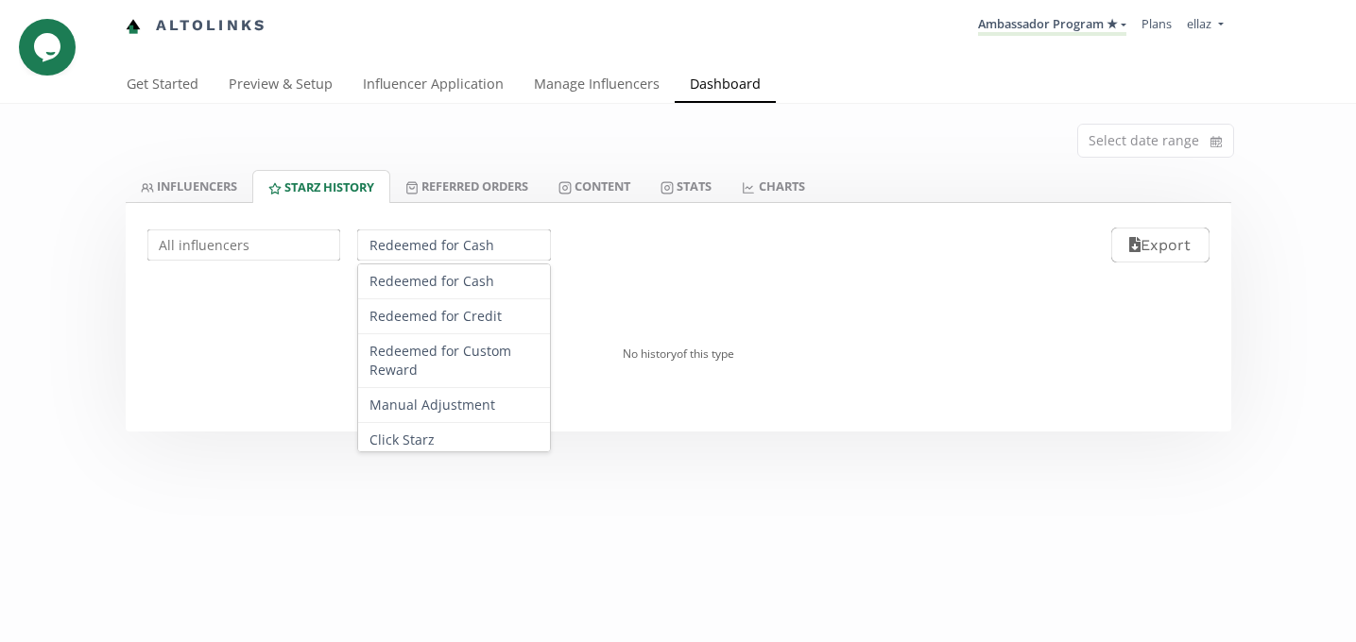
click at [422, 249] on input "Redeemed for Cash" at bounding box center [453, 245] width 199 height 37
click at [444, 322] on div "Redeemed for Credit" at bounding box center [454, 316] width 192 height 35
type input "Redeemed for Credit"
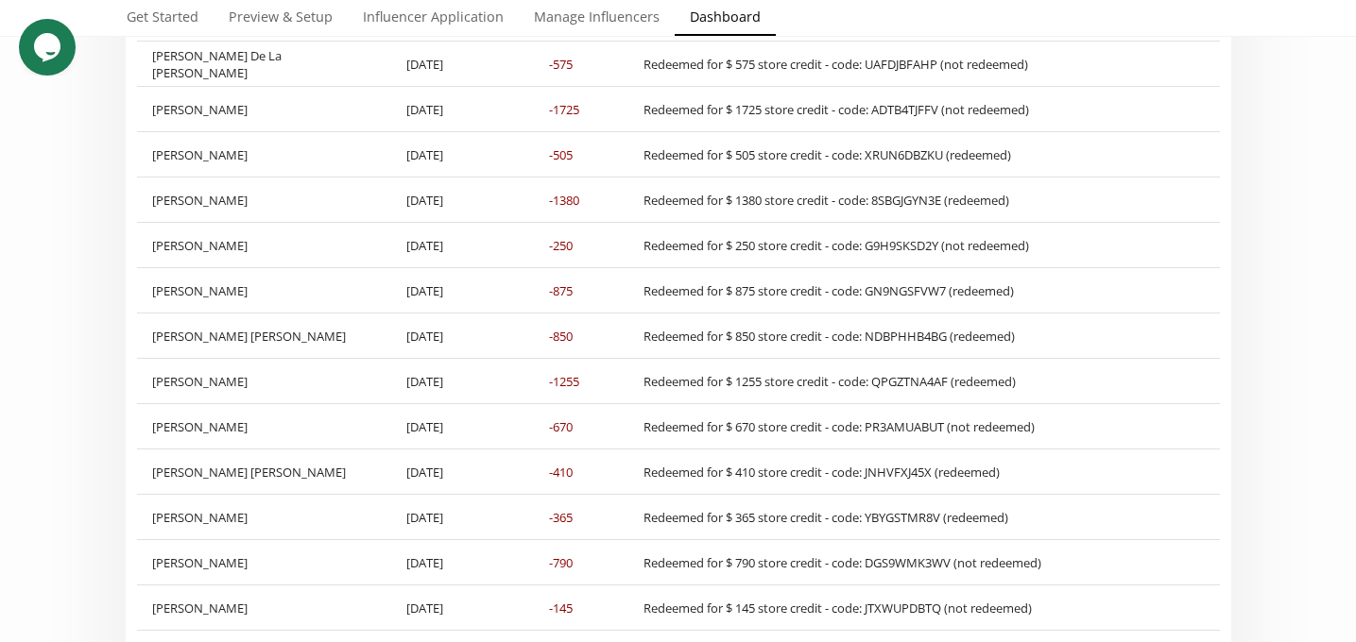
scroll to position [408, 0]
